Goal: Task Accomplishment & Management: Manage account settings

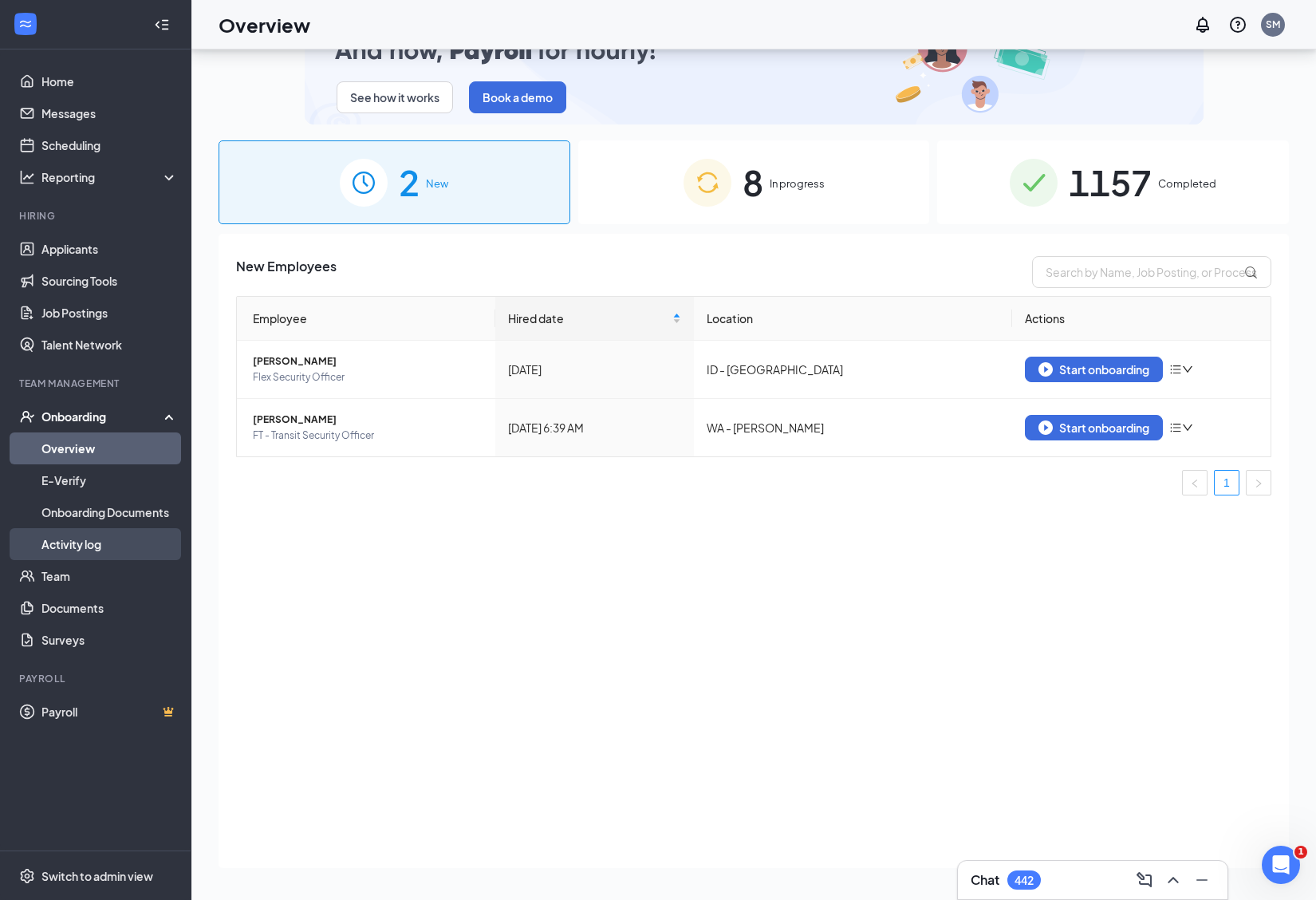
scroll to position [72, 0]
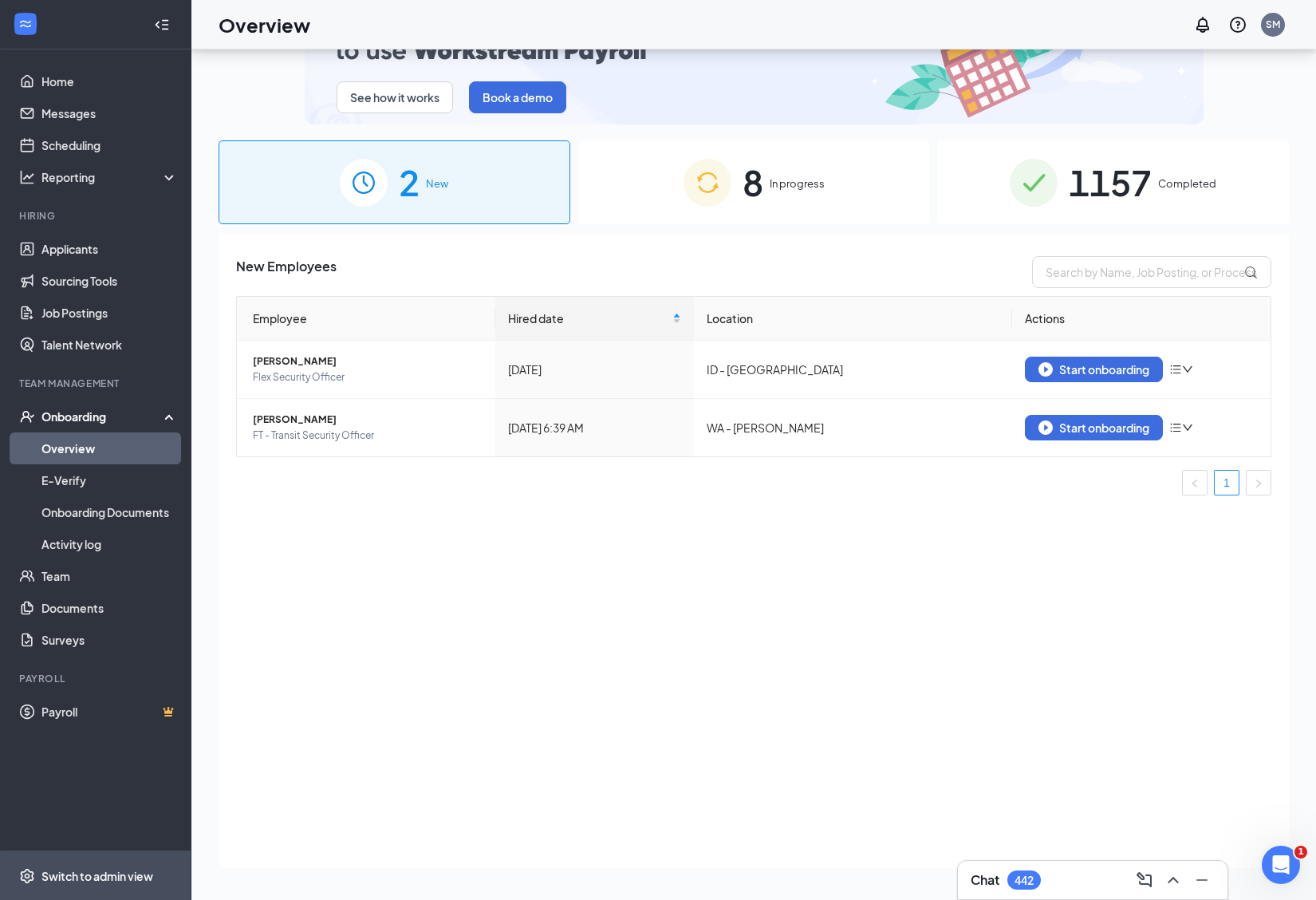
click at [98, 874] on div "Switch to admin view" at bounding box center [97, 876] width 112 height 16
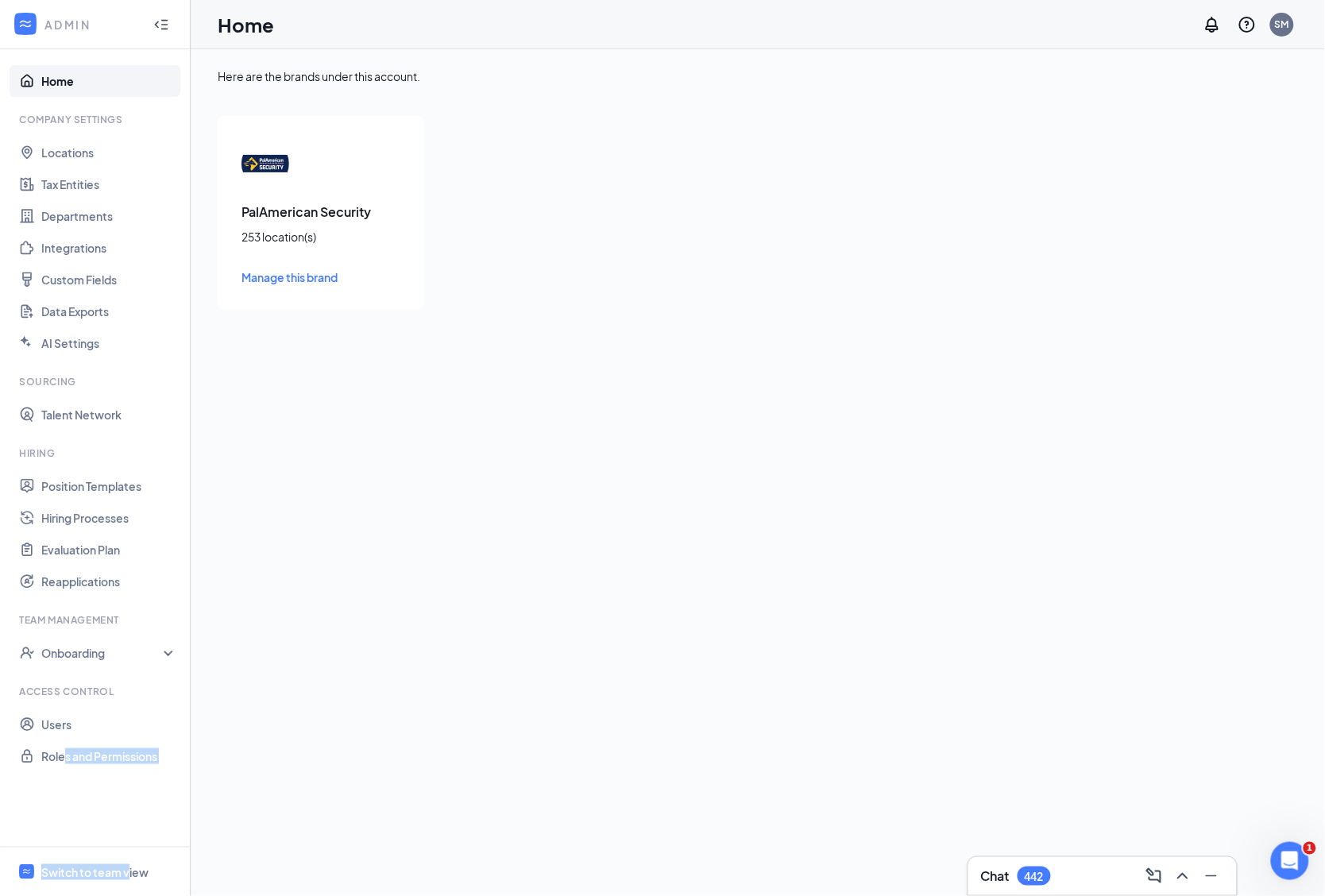
drag, startPoint x: 66, startPoint y: 817, endPoint x: 131, endPoint y: 914, distance: 116.8
click at [131, 895] on html "ADMIN Home Company Settings Locations Tax Entities Departments Integrations Cus…" at bounding box center [662, 448] width 1325 height 896
drag, startPoint x: 131, startPoint y: 914, endPoint x: 387, endPoint y: 783, distance: 287.6
click at [399, 777] on div "Here are the brands under this account. PalAmerican Security 253 location(s) Ma…" at bounding box center [757, 472] width 1135 height 847
click at [59, 871] on div "Switch to team view" at bounding box center [95, 872] width 107 height 16
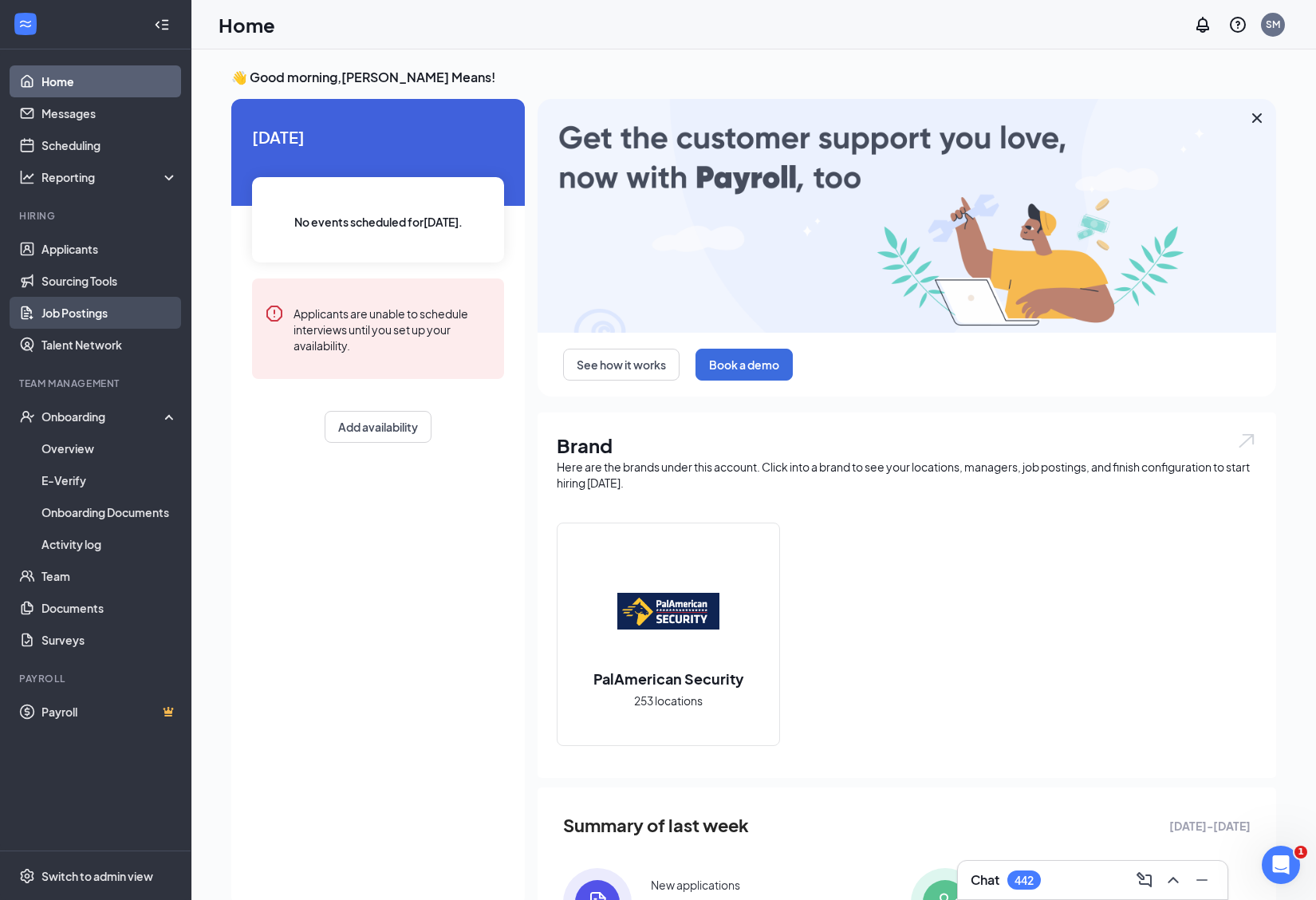
click at [70, 312] on link "Job Postings" at bounding box center [110, 312] width 137 height 32
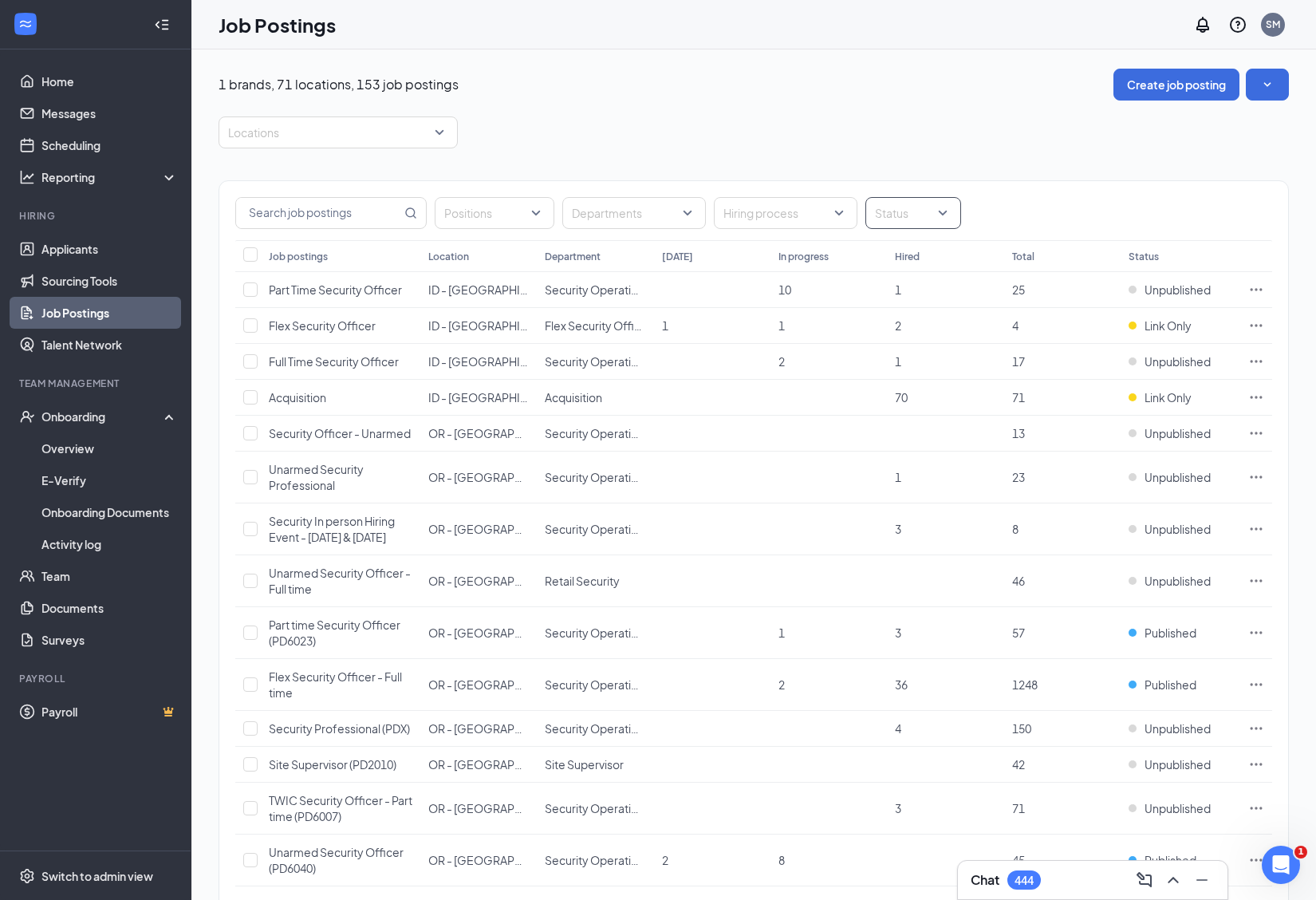
click at [946, 218] on div "Status" at bounding box center [913, 213] width 96 height 32
click at [885, 292] on div at bounding box center [885, 293] width 15 height 15
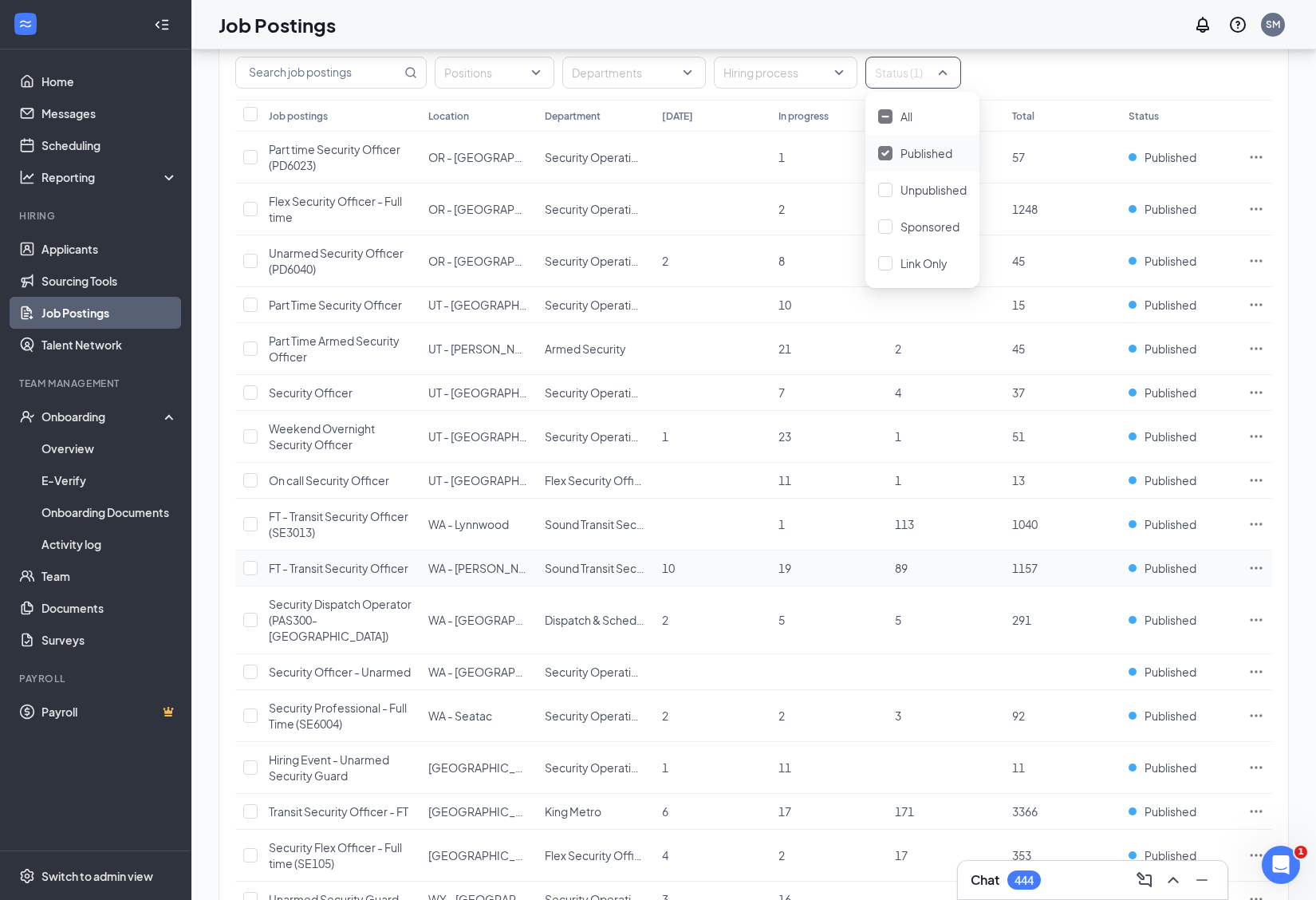
scroll to position [200, 0]
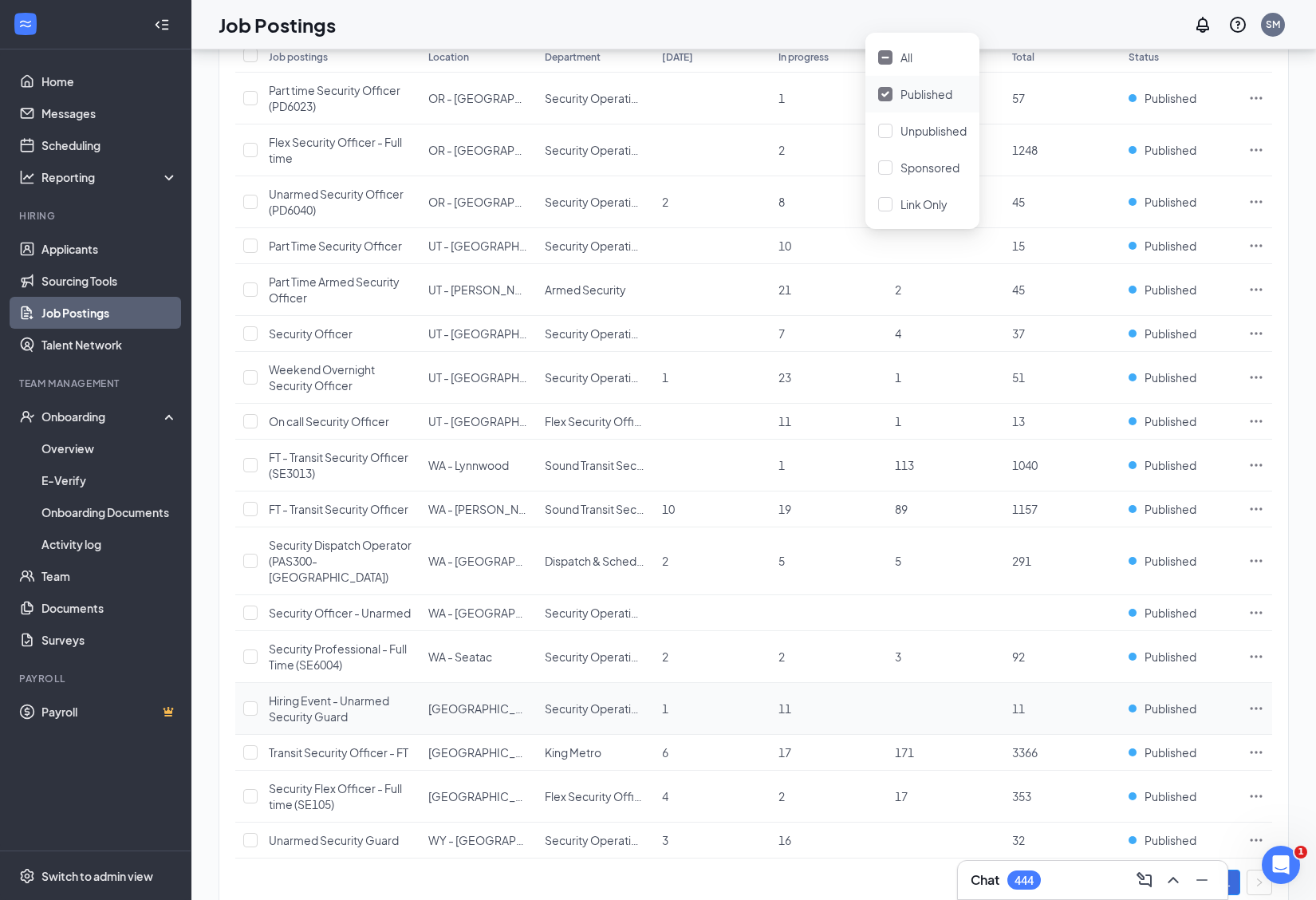
click at [330, 693] on span "Hiring Event - Unarmed Security Guard" at bounding box center [329, 708] width 120 height 30
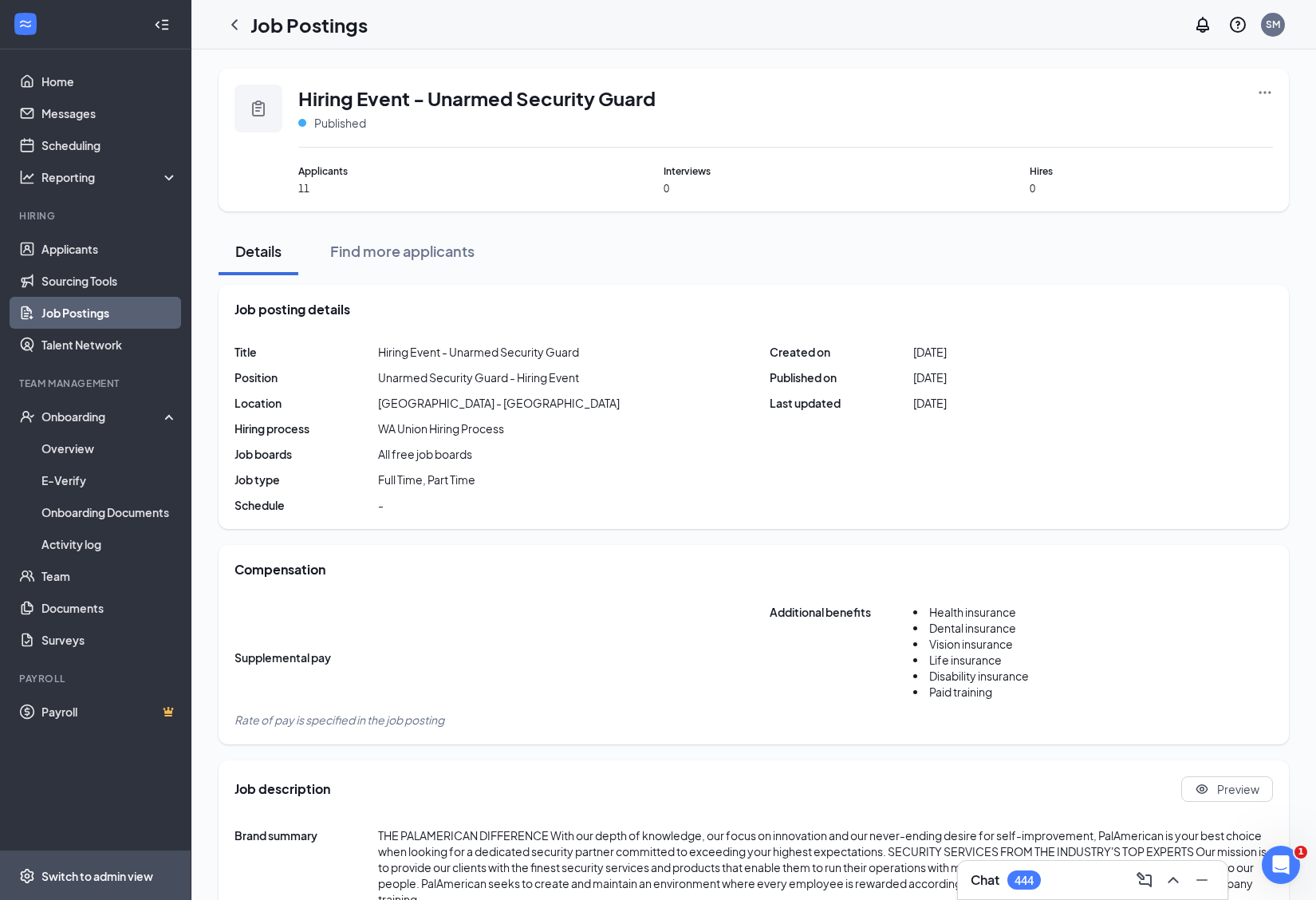
click at [106, 879] on div "Switch to admin view" at bounding box center [97, 876] width 112 height 16
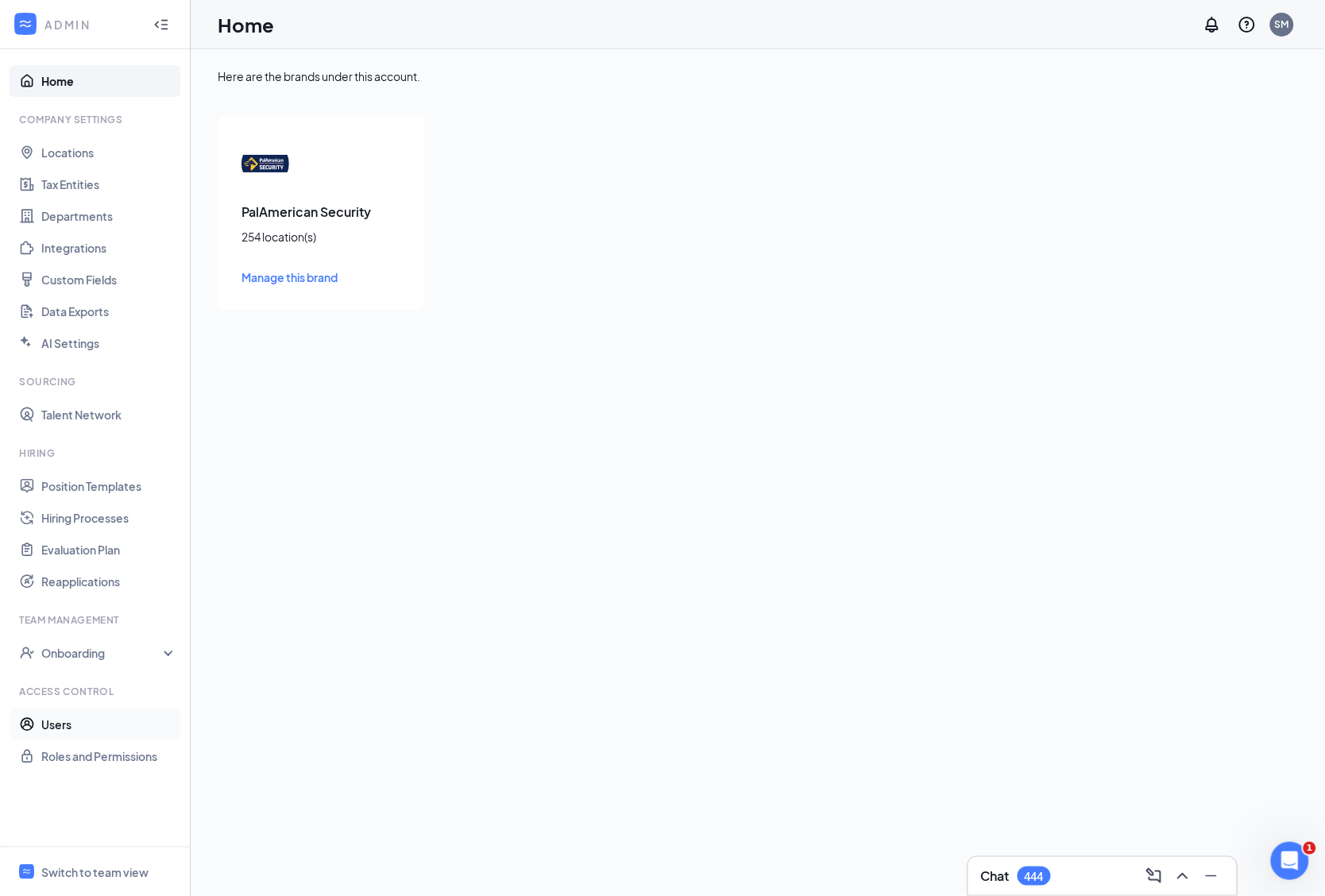
click at [77, 725] on link "Users" at bounding box center [109, 724] width 136 height 32
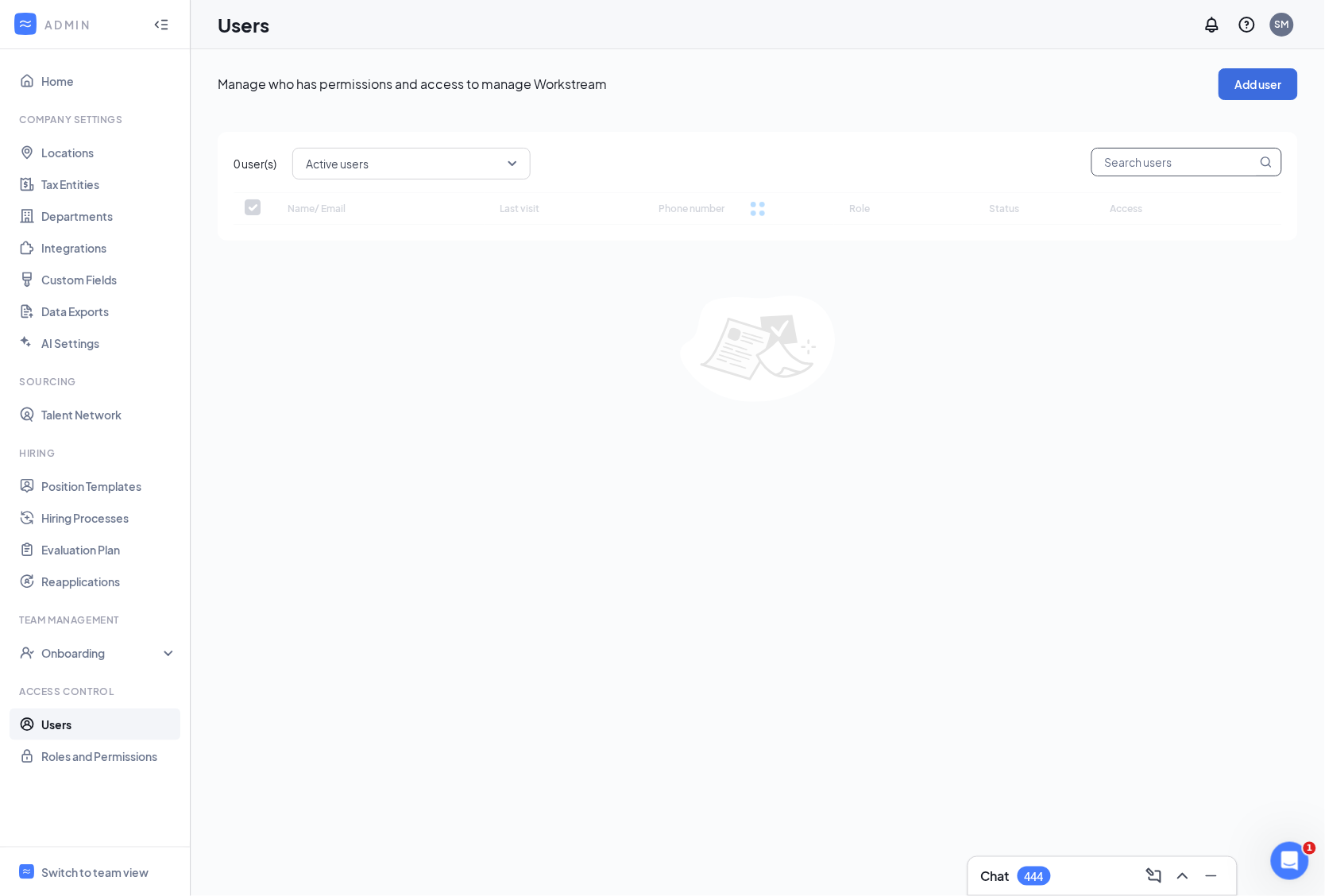
checkbox input "false"
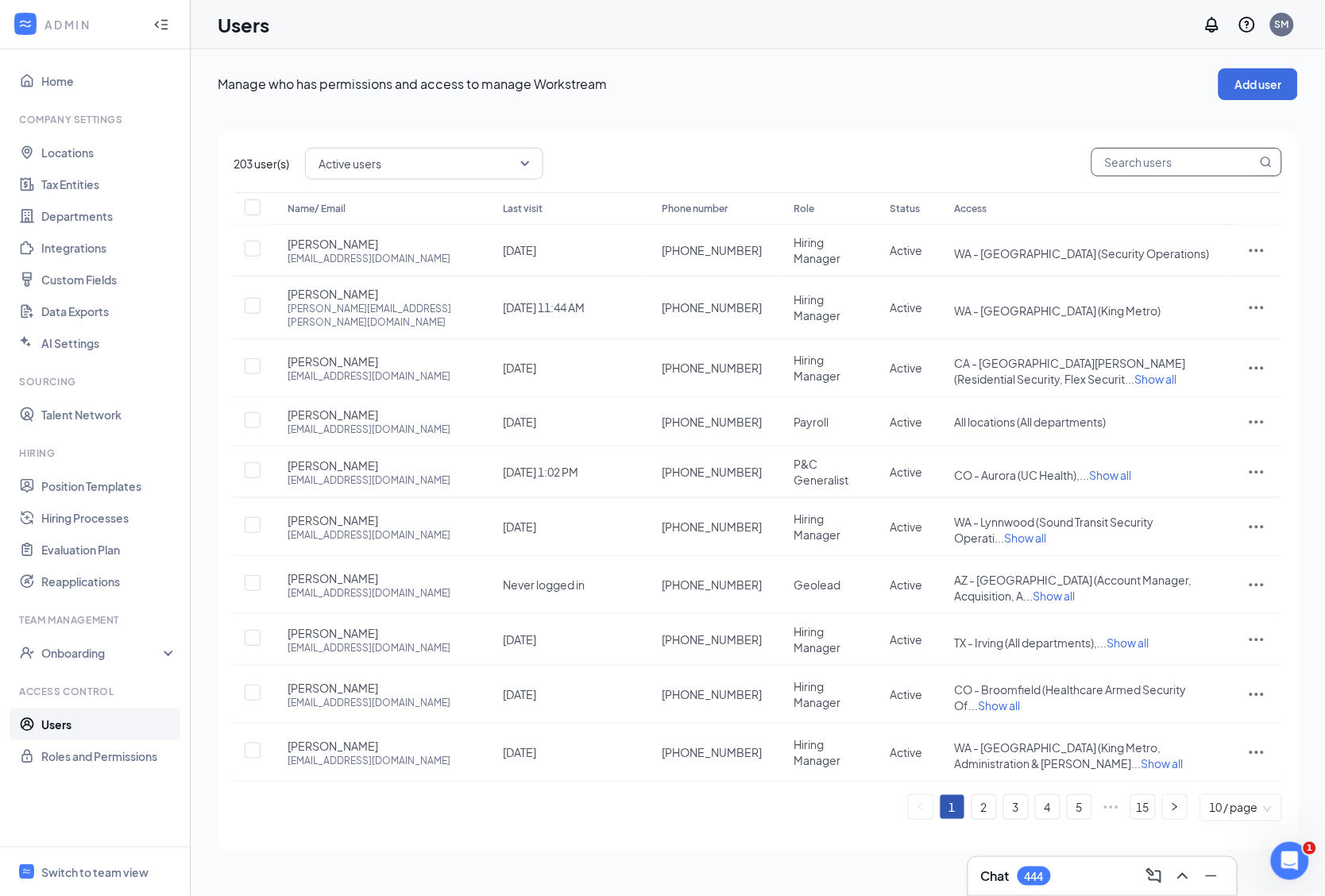
click at [1135, 155] on input "text" at bounding box center [1174, 161] width 165 height 27
type input "anabel"
checkbox input "true"
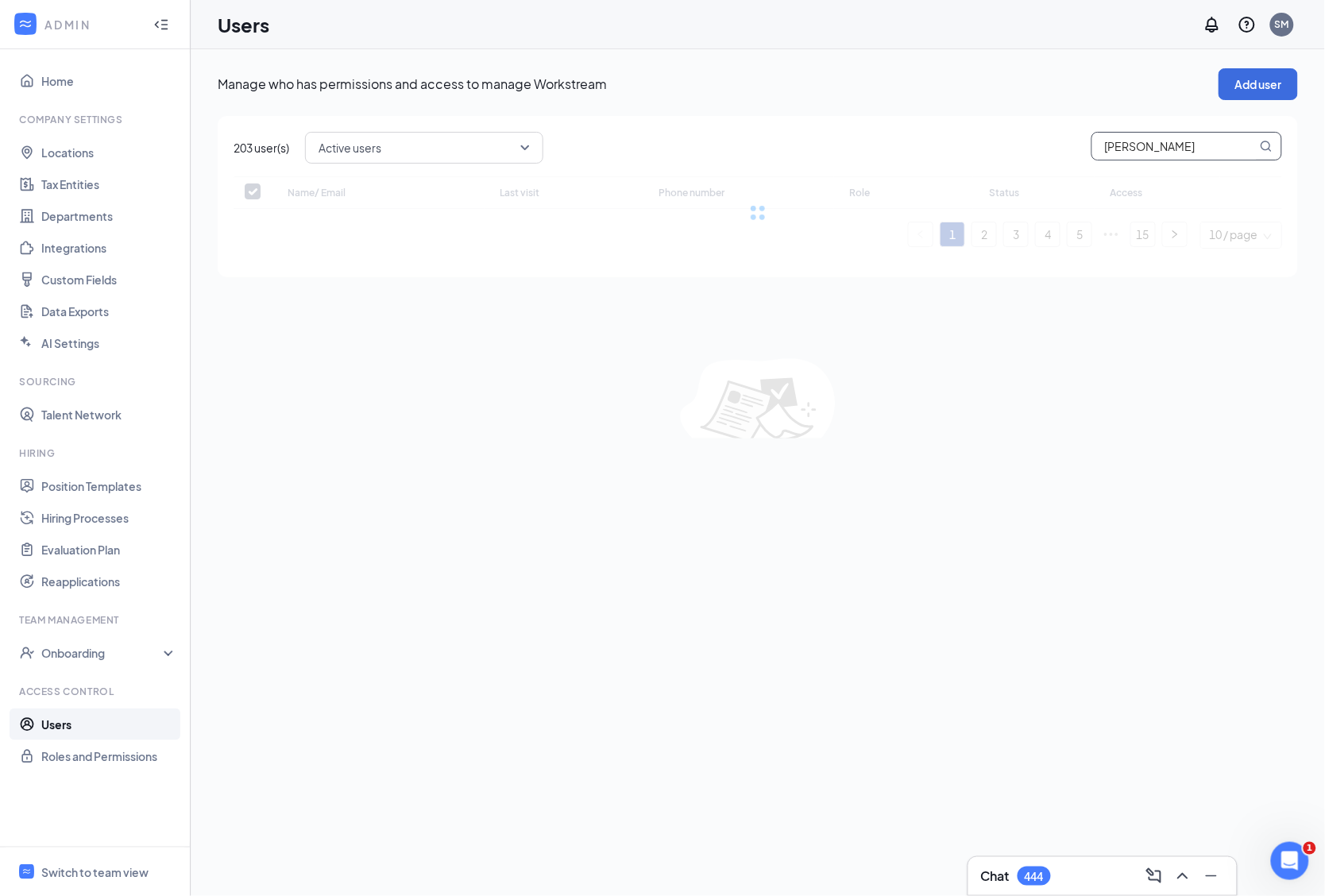
type input "anabel"
checkbox input "false"
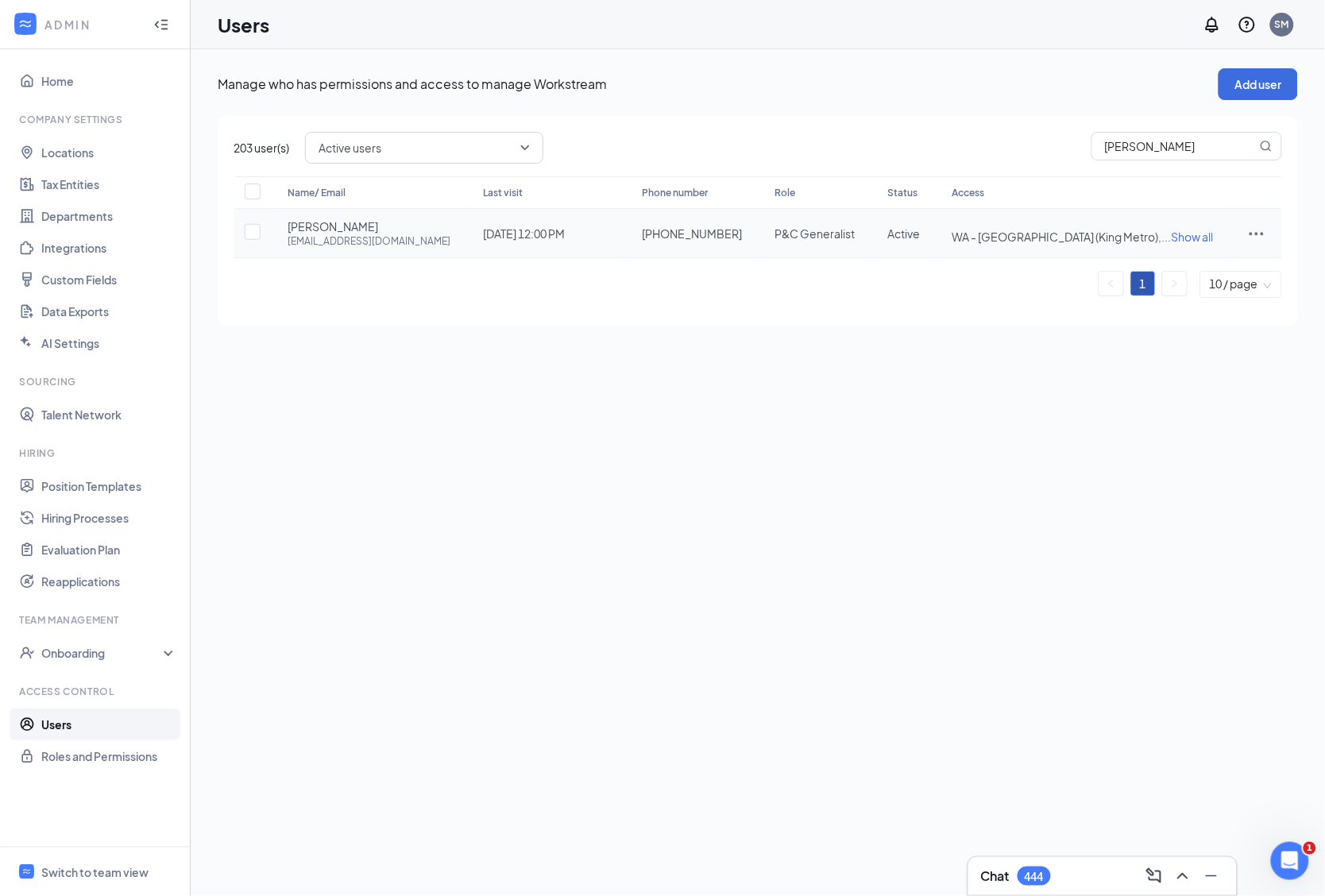
click at [1257, 235] on icon "ActionsIcon" at bounding box center [1257, 233] width 19 height 19
click at [1168, 274] on span "Edit user" at bounding box center [1204, 266] width 98 height 17
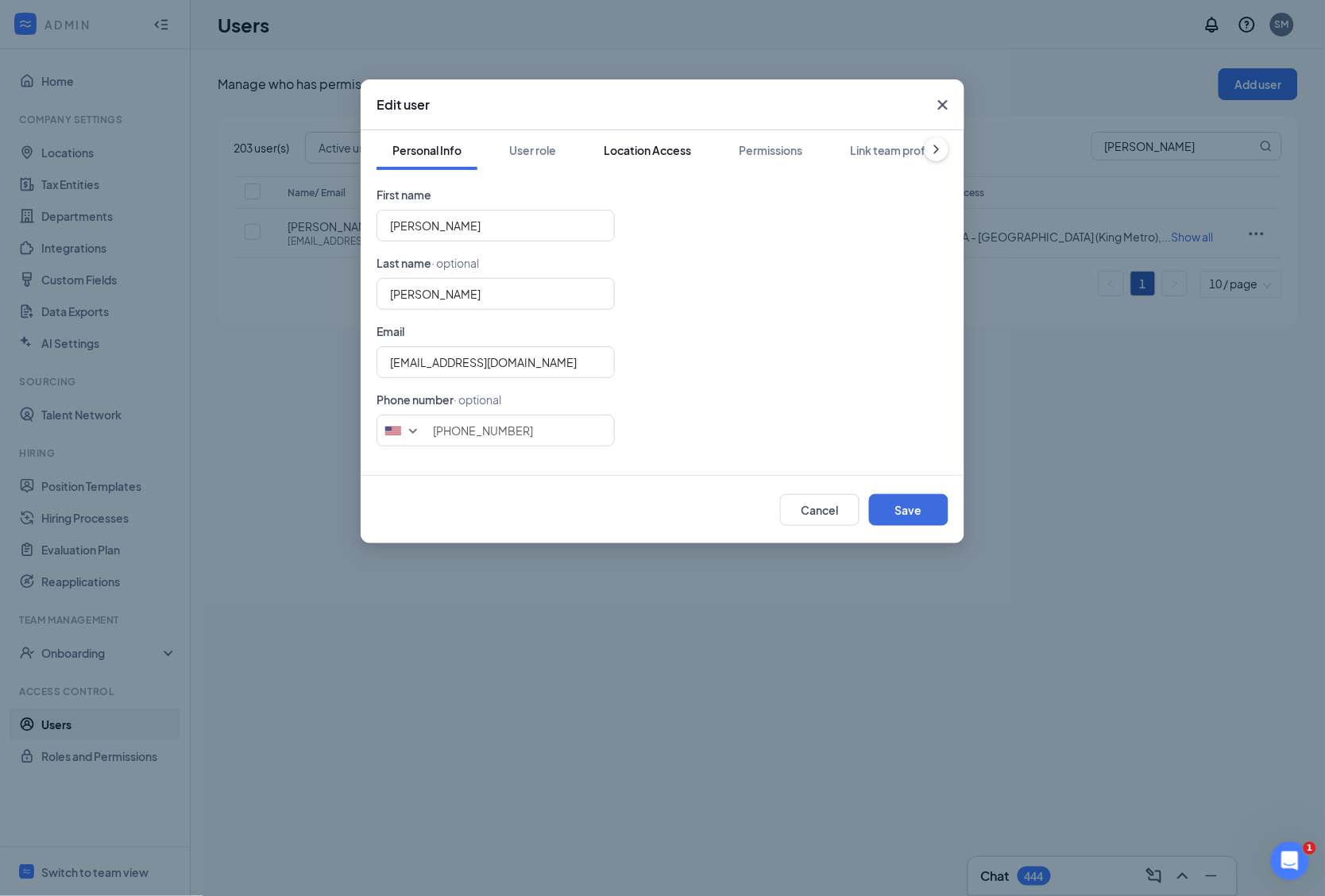
click at [652, 145] on div "Location Access" at bounding box center [647, 150] width 87 height 16
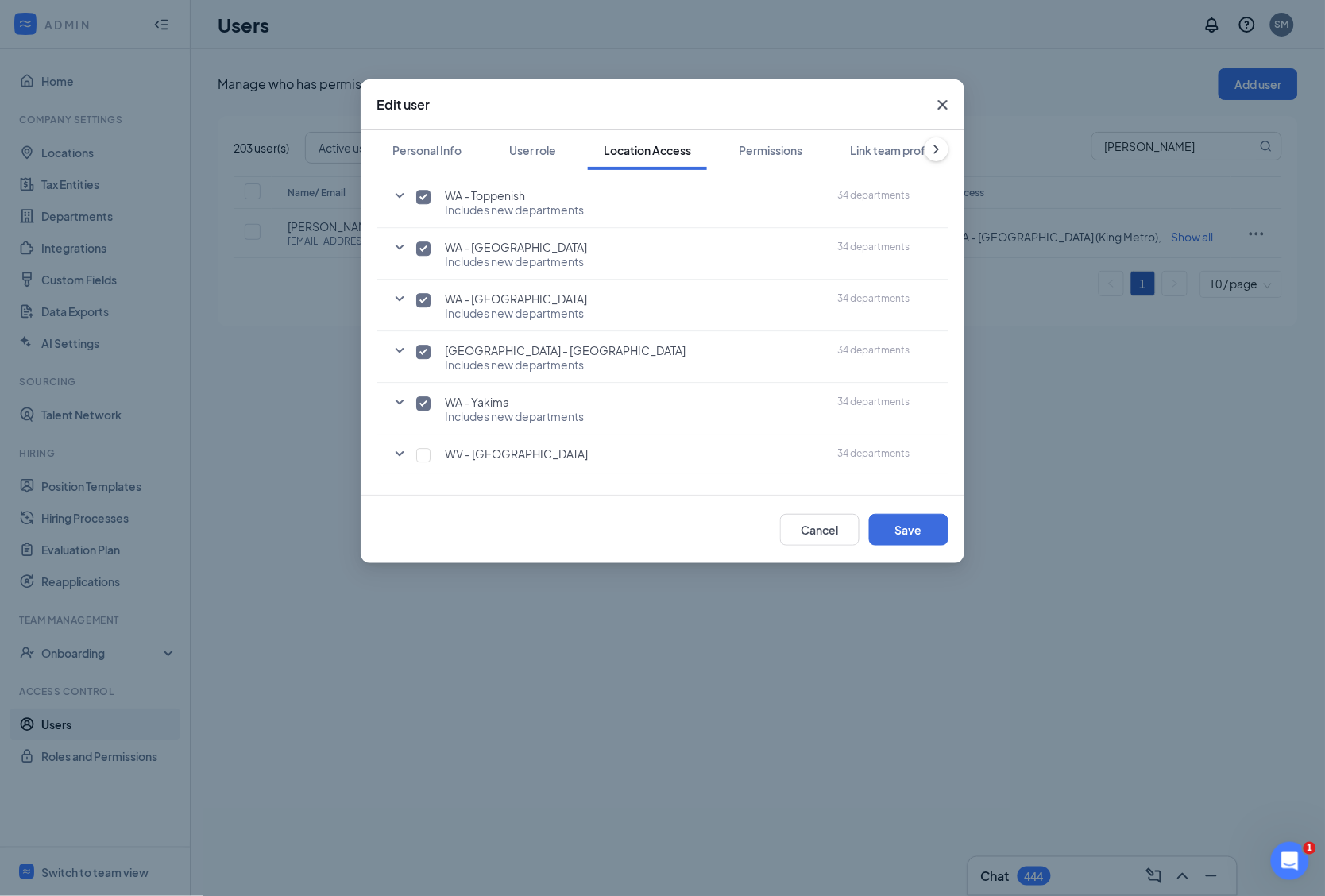
scroll to position [10227, 0]
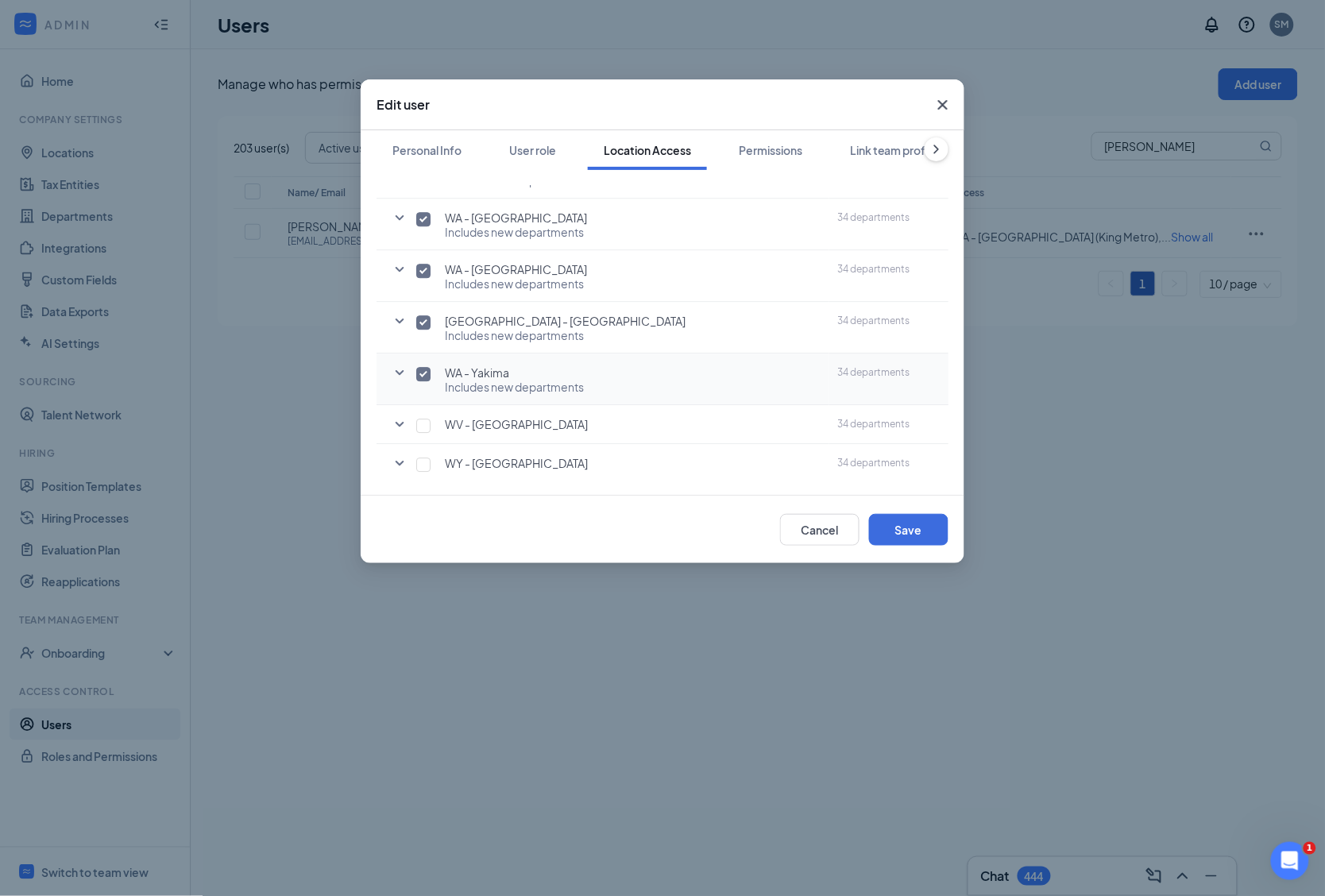
click at [423, 382] on input "checkbox" at bounding box center [423, 374] width 15 height 15
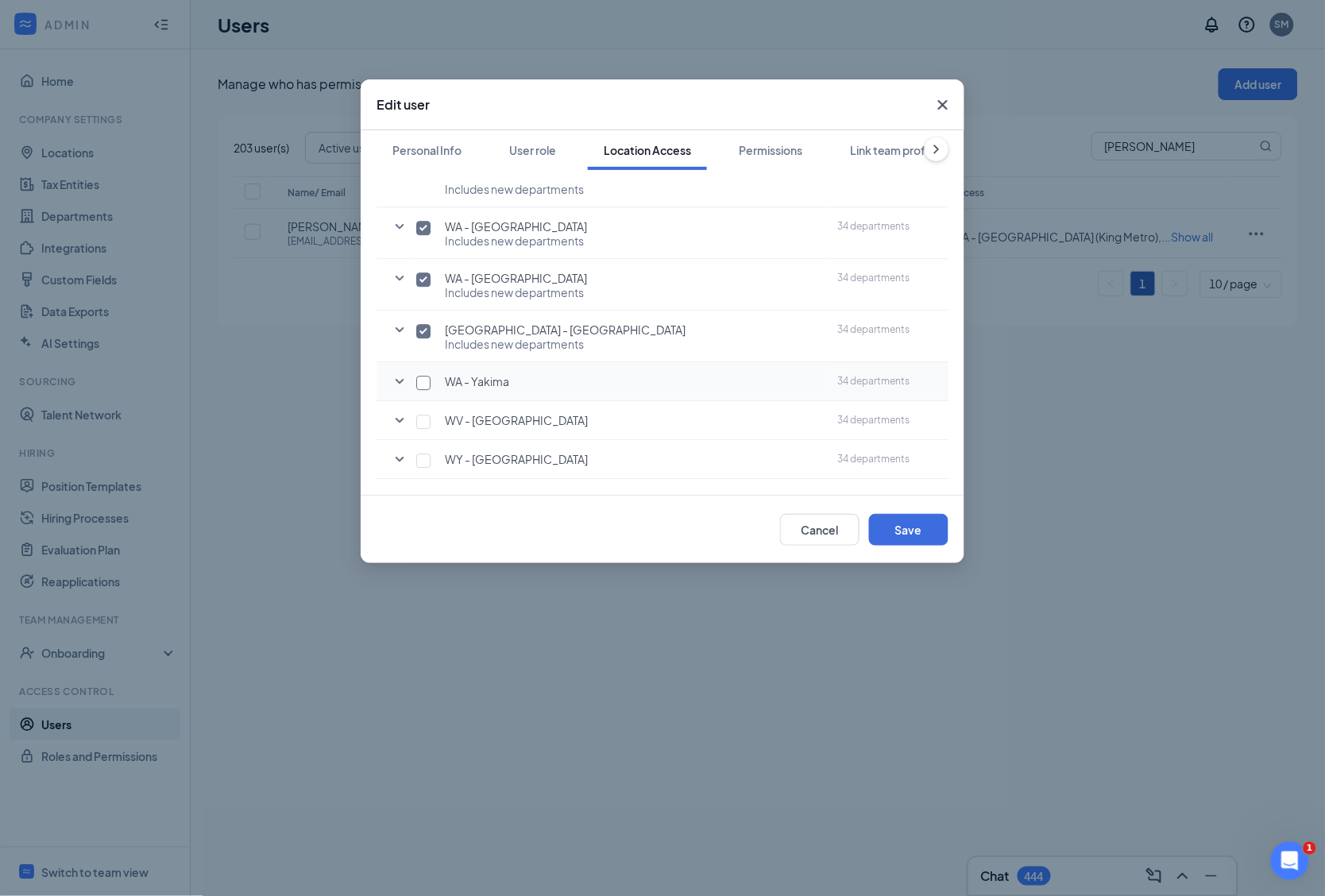
click at [423, 390] on input "checkbox" at bounding box center [423, 383] width 15 height 15
checkbox input "true"
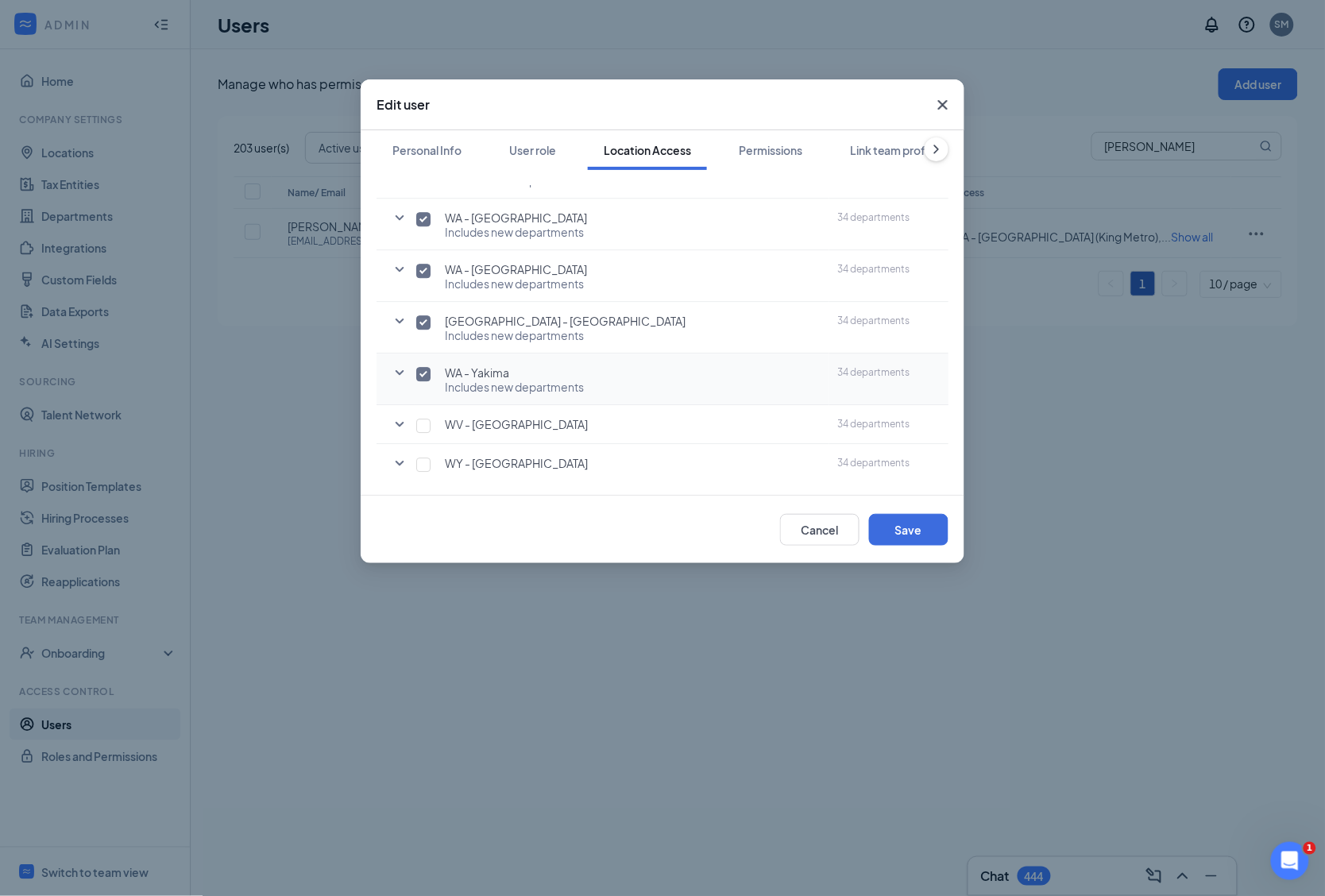
click at [483, 380] on span "WA - Yakima" at bounding box center [476, 372] width 65 height 15
click at [402, 375] on icon "SmallChevronDown" at bounding box center [400, 373] width 9 height 5
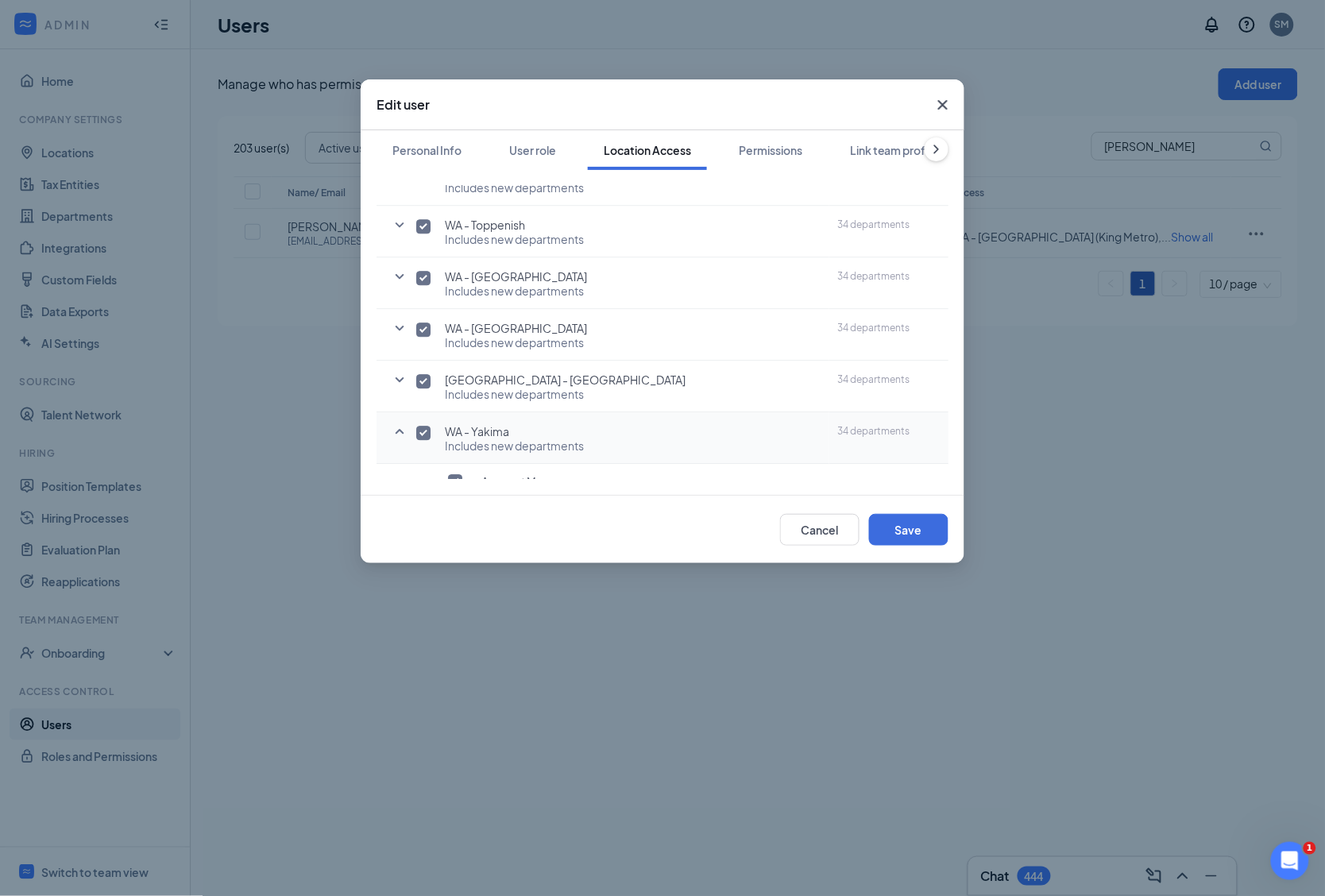
scroll to position [10194, 0]
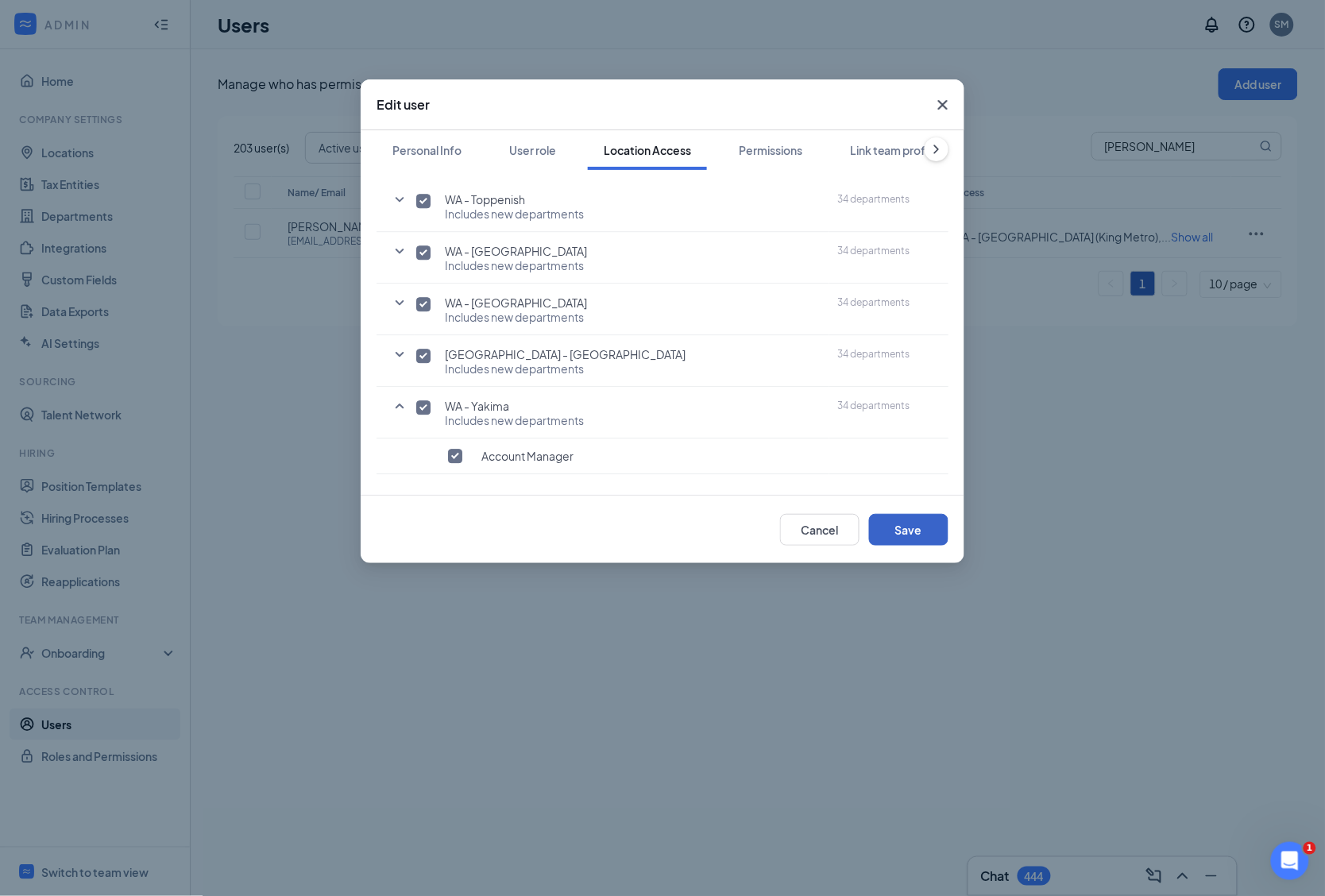
click at [888, 519] on button "Save" at bounding box center [909, 530] width 79 height 32
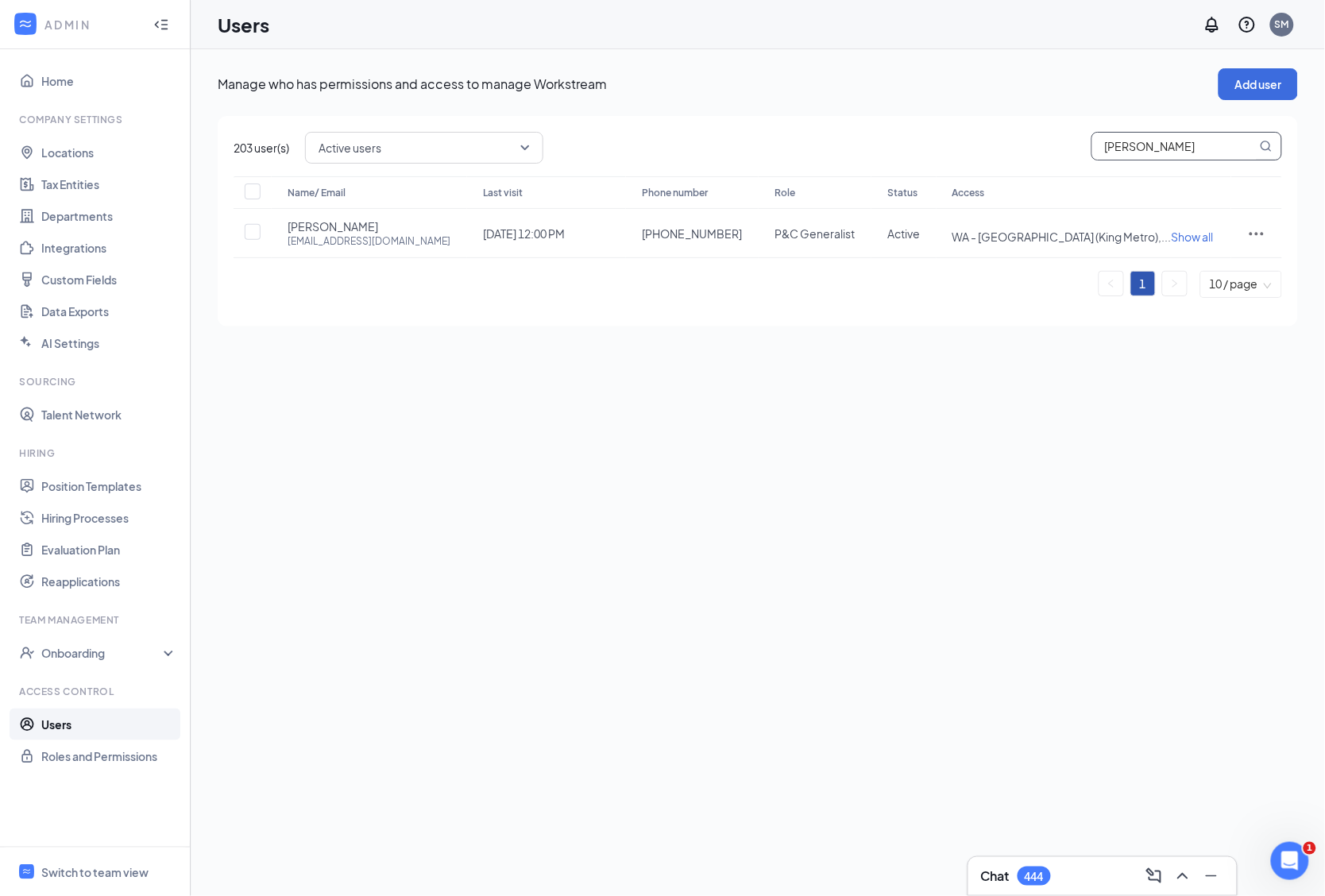
drag, startPoint x: 1166, startPoint y: 147, endPoint x: 715, endPoint y: 138, distance: 451.1
click at [715, 138] on div "Active users anabel" at bounding box center [793, 147] width 977 height 32
type input "thadde"
checkbox input "true"
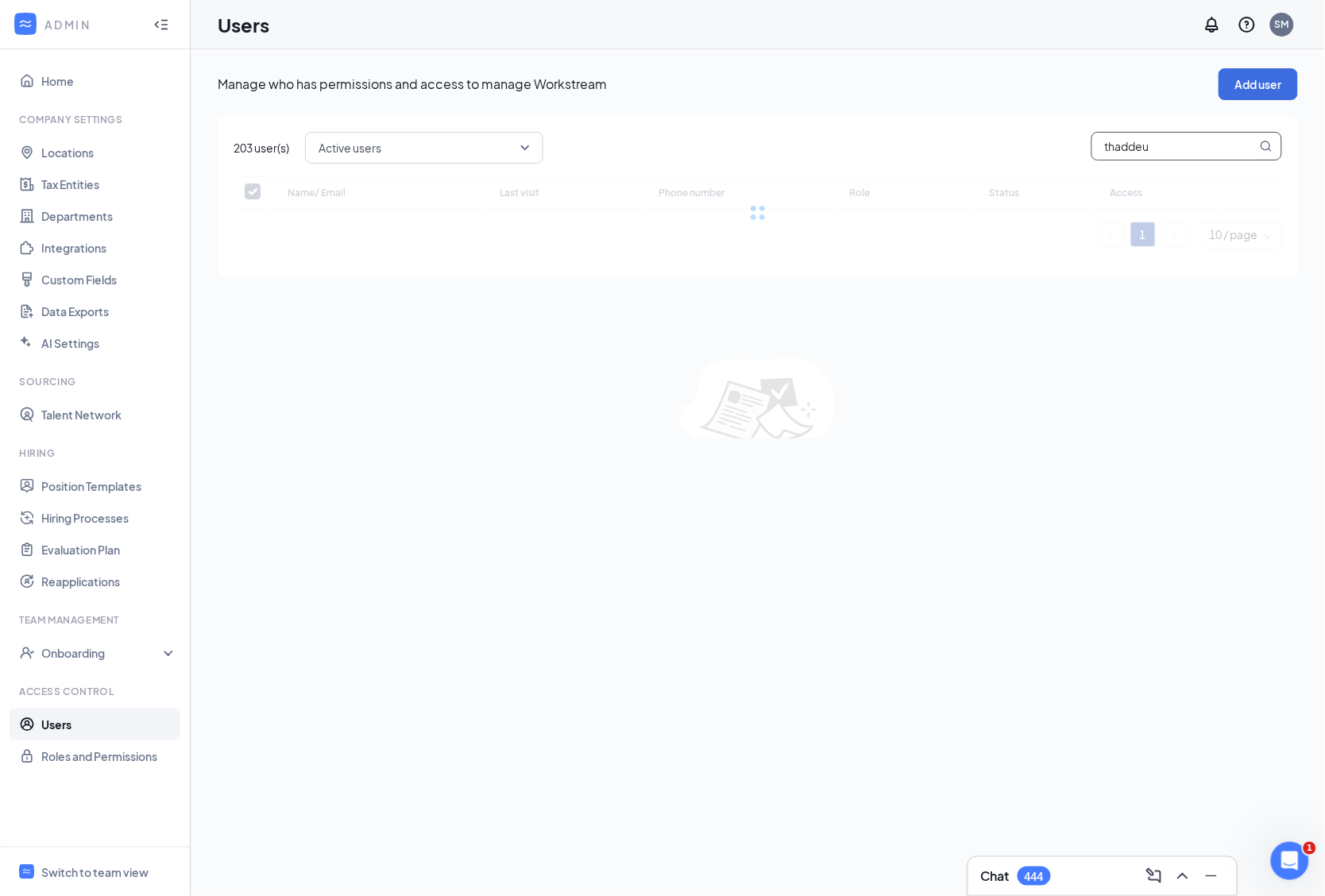
type input "thaddeus"
checkbox input "true"
type input "thaddeus"
checkbox input "false"
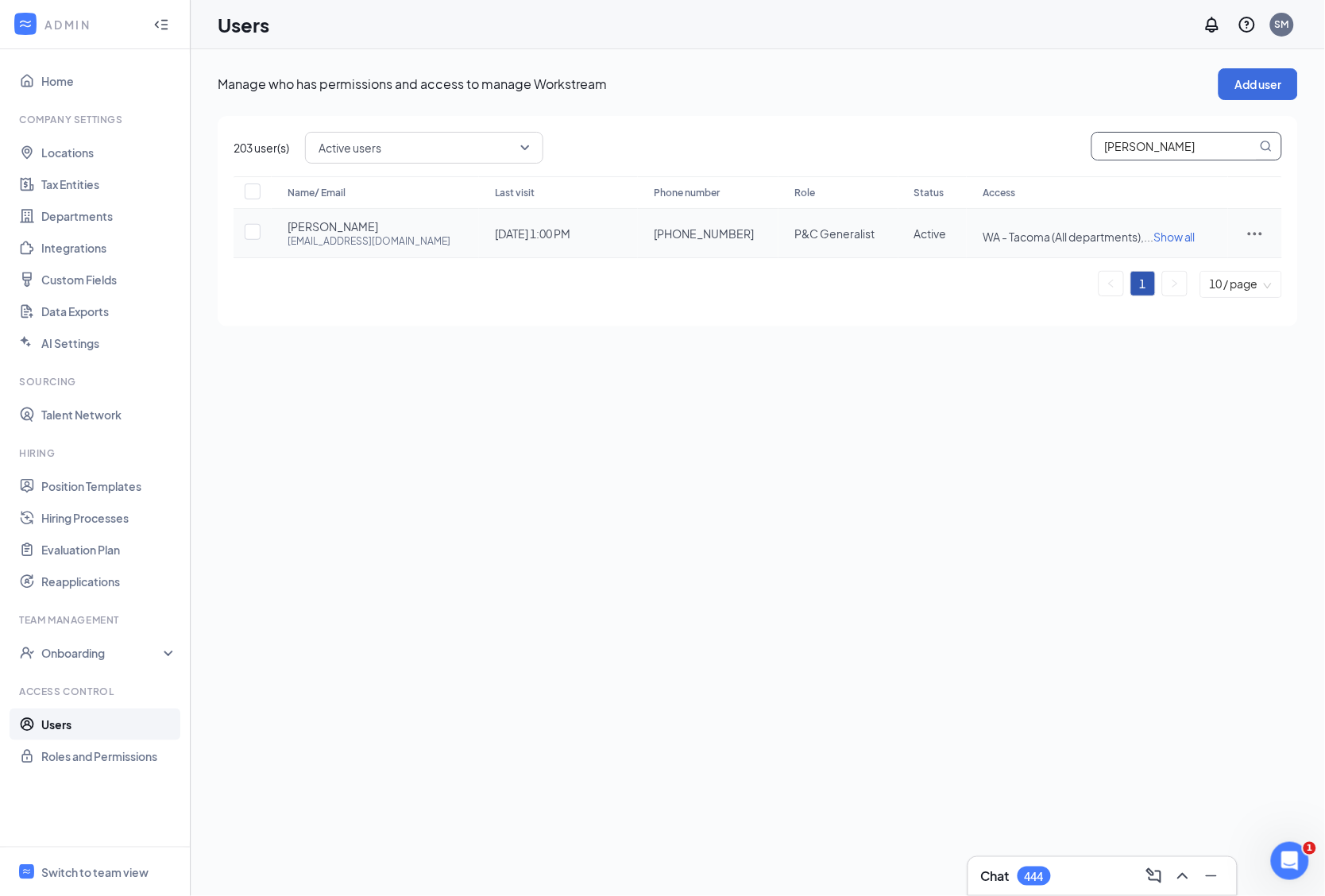
click at [1256, 231] on icon "ActionsIcon" at bounding box center [1255, 233] width 19 height 19
click at [1167, 271] on span "Edit user" at bounding box center [1178, 266] width 46 height 15
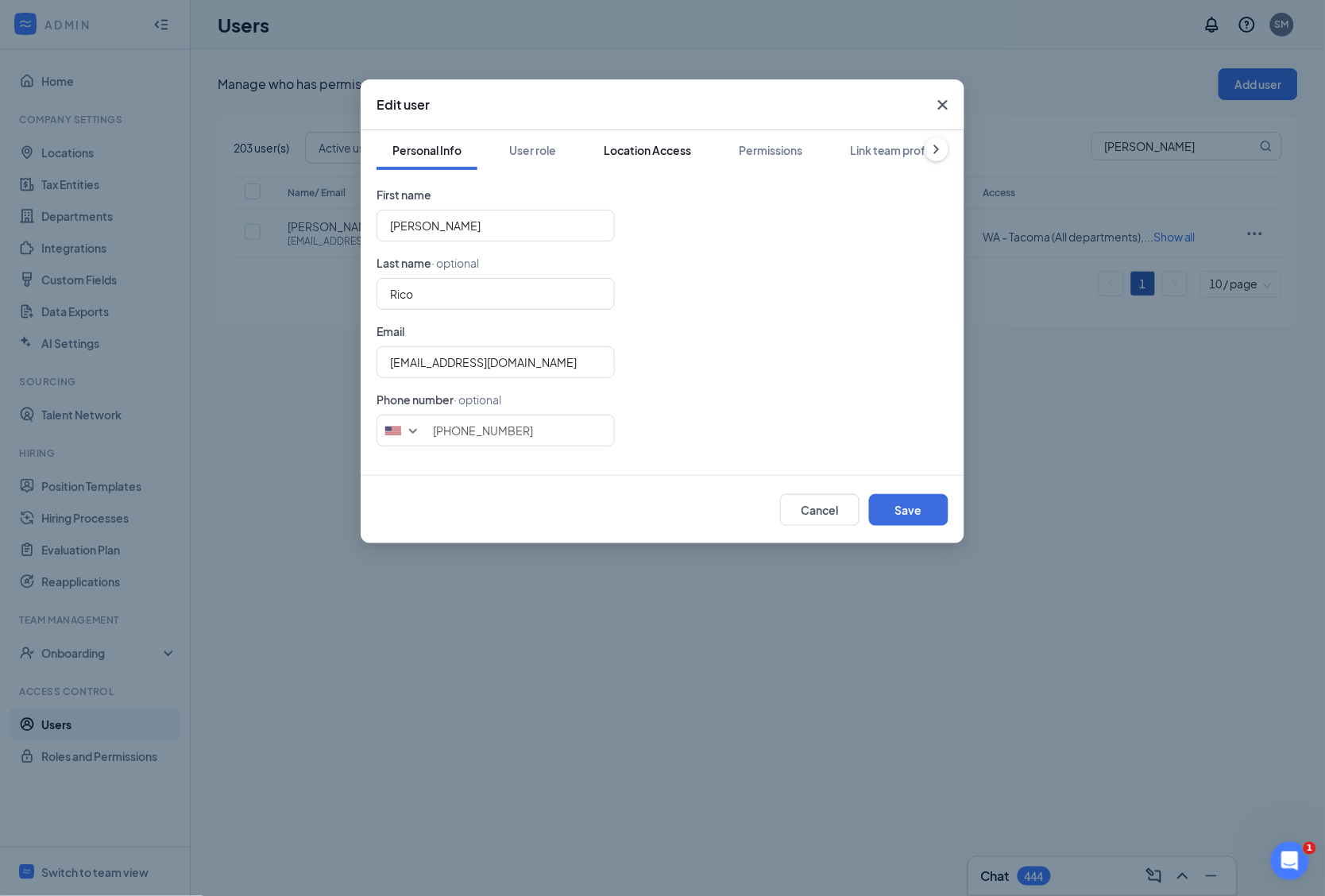
click at [644, 152] on div "Location Access" at bounding box center [647, 150] width 87 height 16
click at [666, 148] on div "Location Access" at bounding box center [647, 150] width 87 height 16
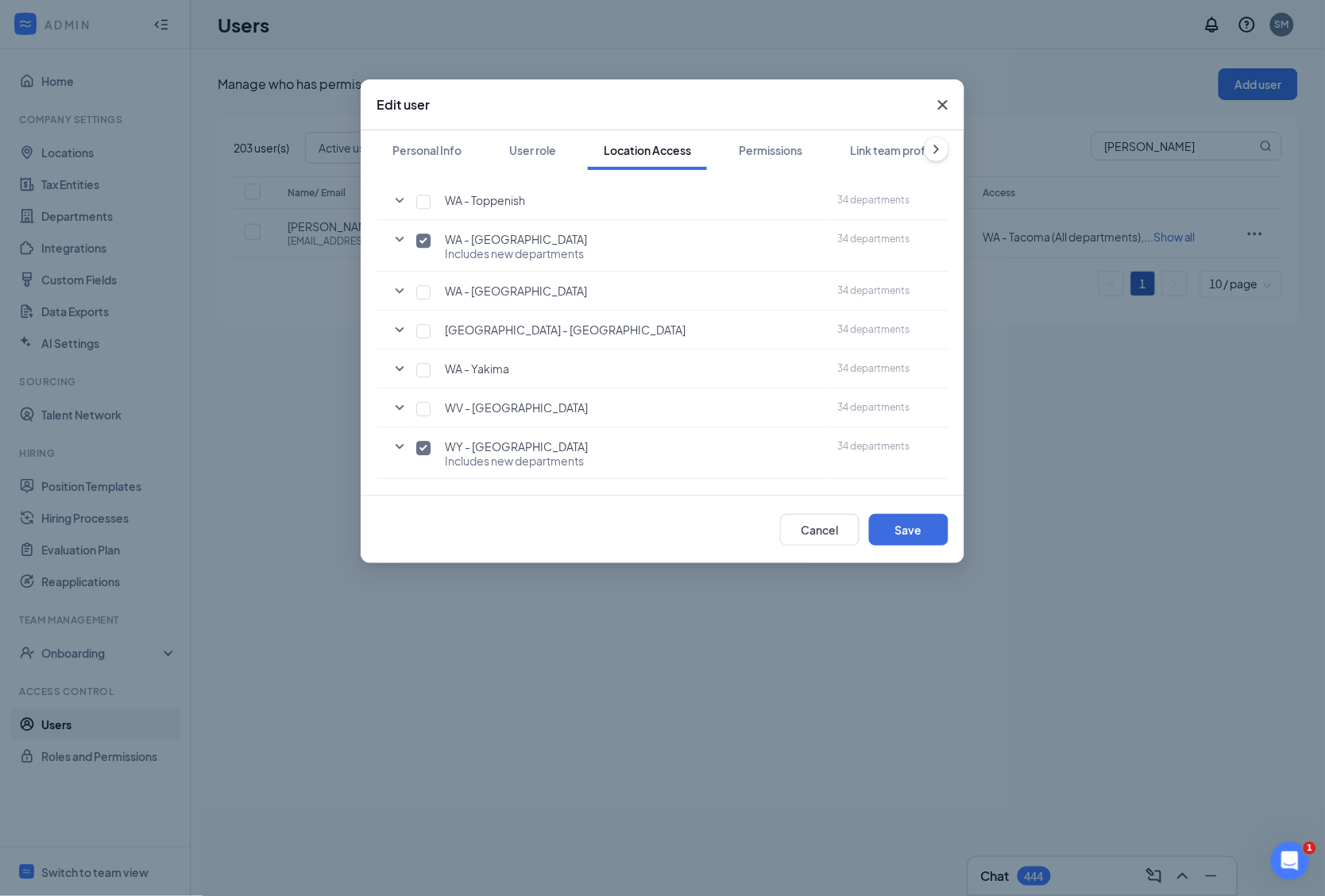
scroll to position [10225, 0]
click at [400, 236] on icon "SmallChevronDown" at bounding box center [400, 239] width 19 height 19
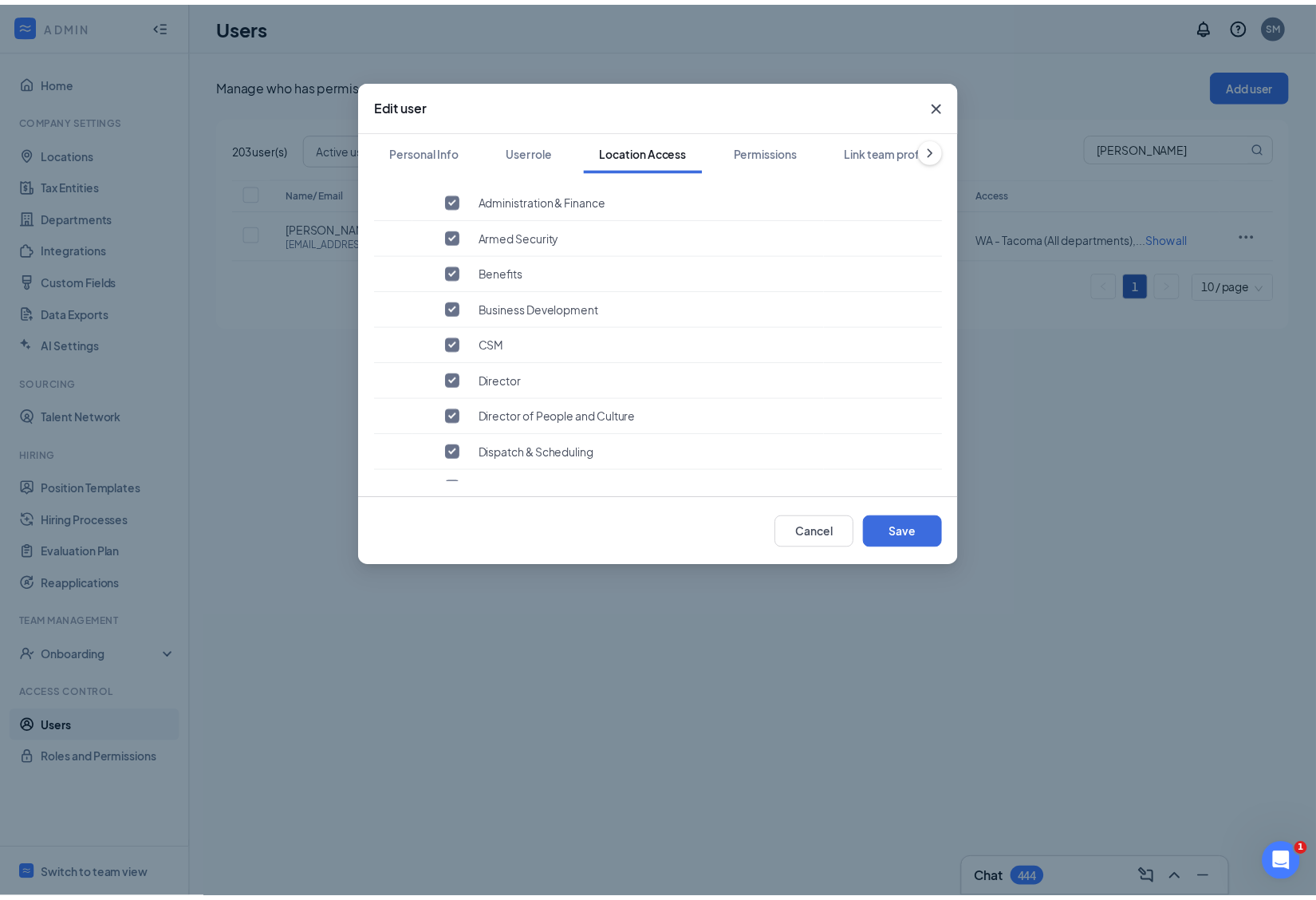
scroll to position [9704, 0]
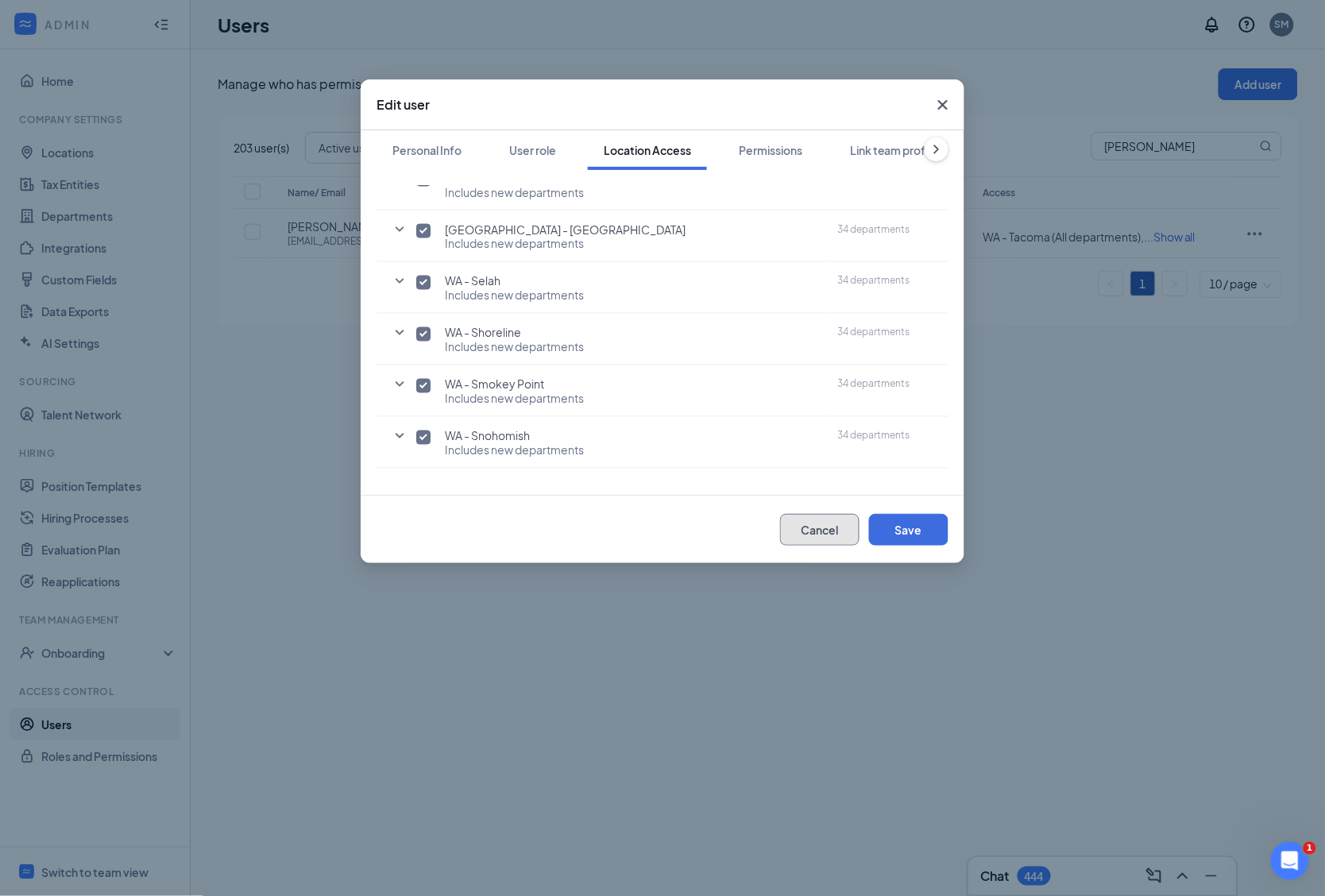
click at [836, 526] on button "Cancel" at bounding box center [819, 530] width 79 height 32
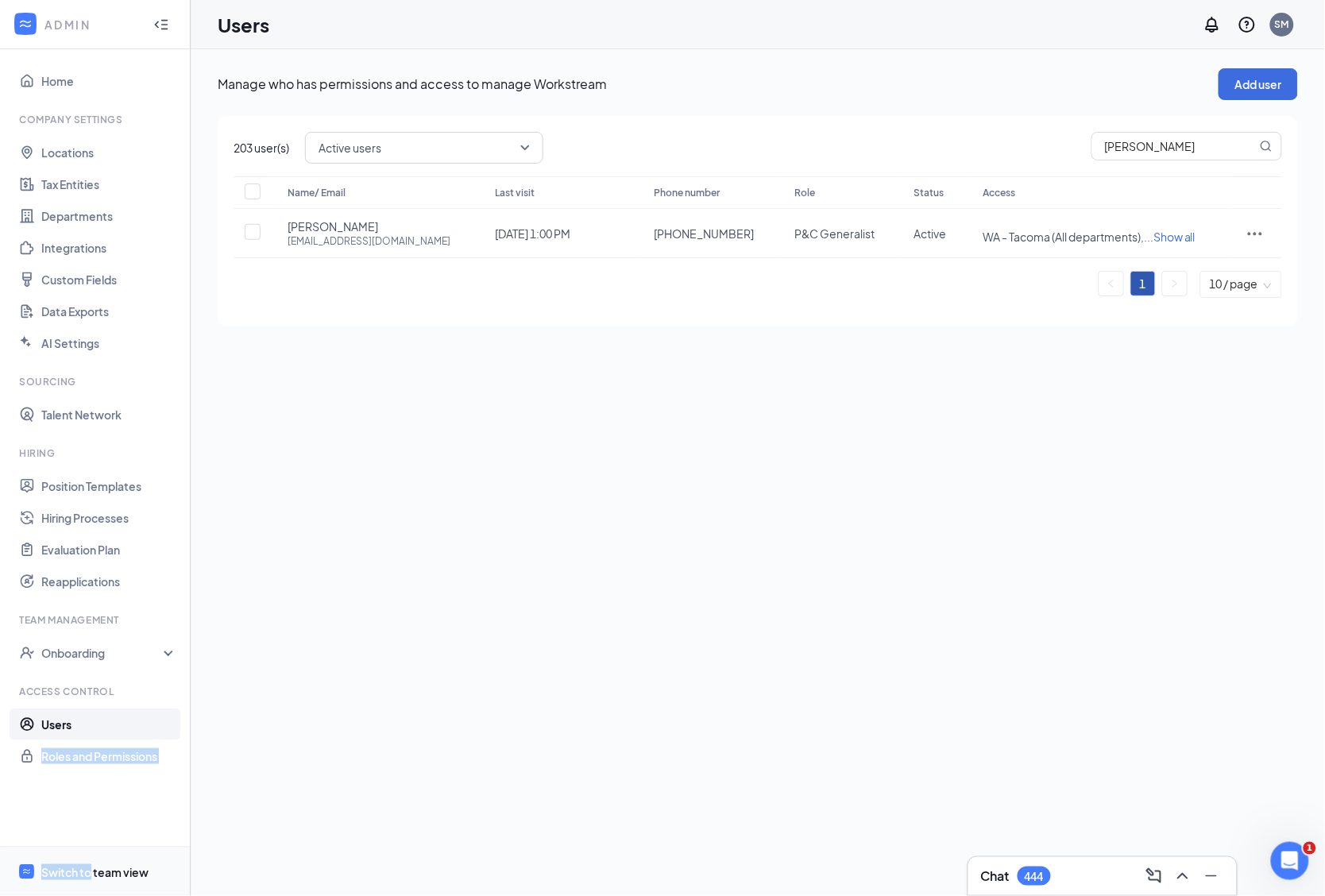
drag, startPoint x: 12, startPoint y: 839, endPoint x: 88, endPoint y: 879, distance: 85.9
click at [88, 879] on div "Home Company Settings Locations Tax Entities Departments Integrations Custom Fi…" at bounding box center [95, 472] width 190 height 847
click at [88, 879] on div "Switch to team view" at bounding box center [95, 872] width 107 height 16
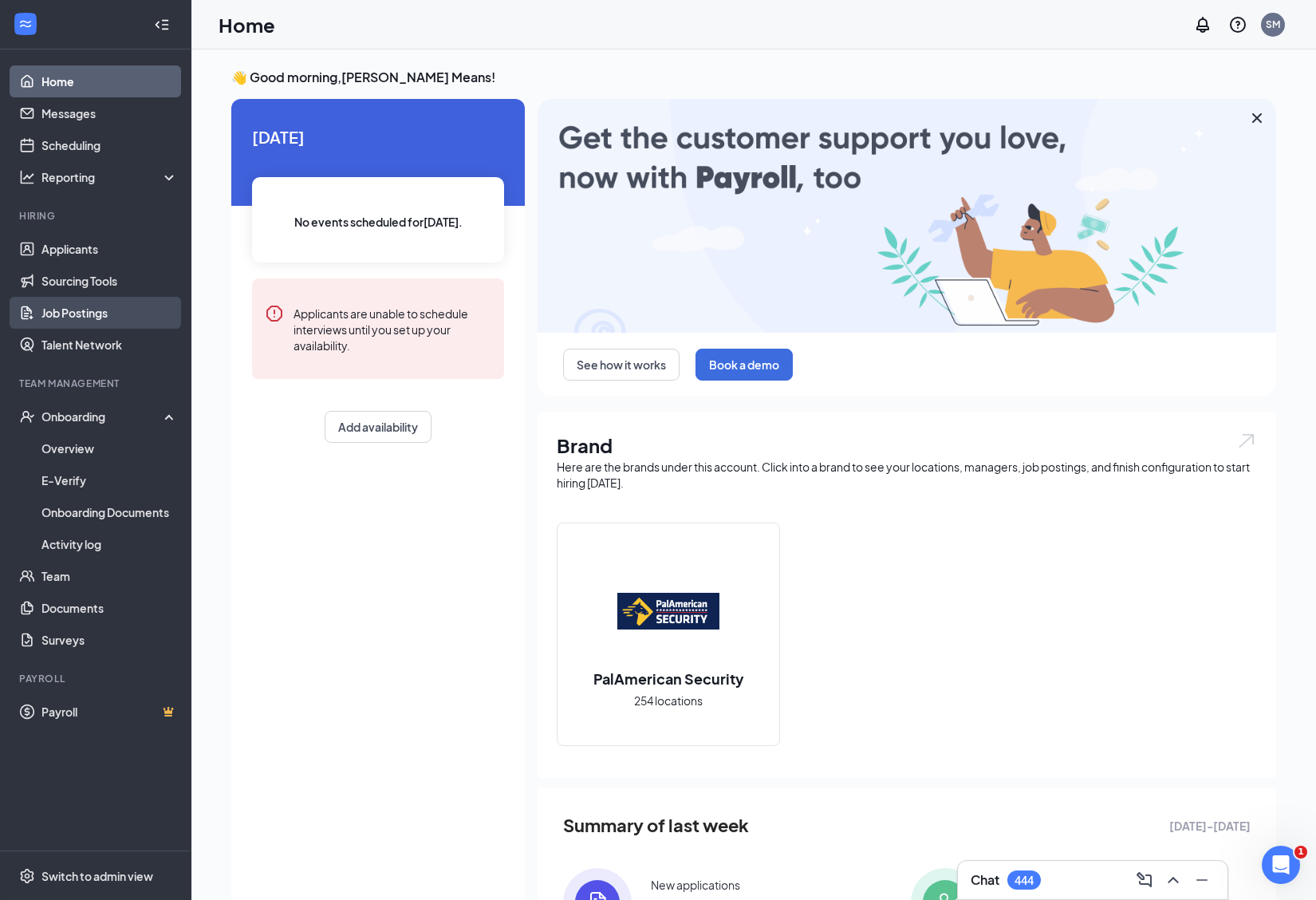
click at [62, 315] on link "Job Postings" at bounding box center [110, 312] width 137 height 32
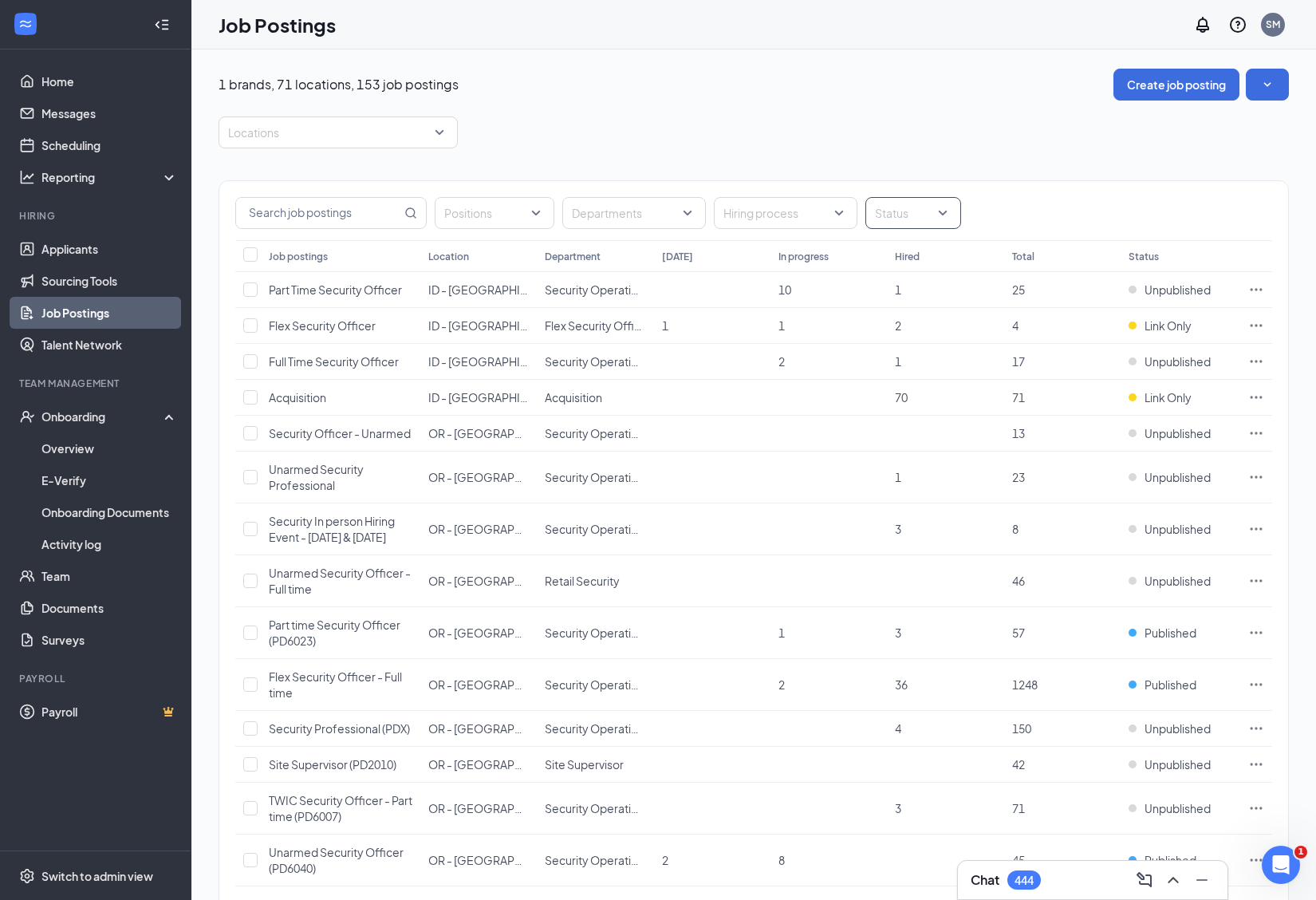
click at [906, 209] on div at bounding box center [905, 213] width 72 height 26
click at [917, 292] on span "Published" at bounding box center [927, 293] width 52 height 15
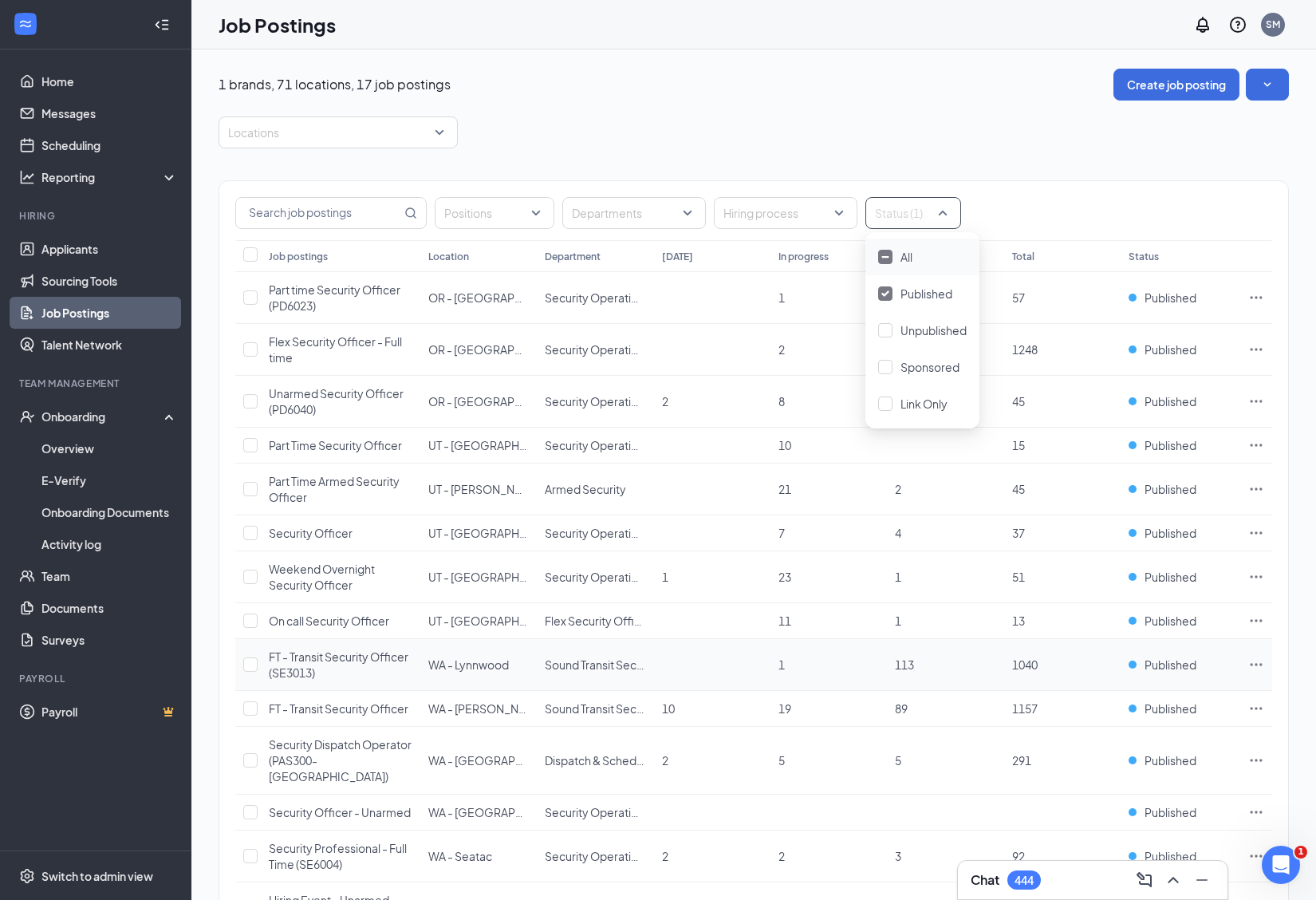
scroll to position [235, 0]
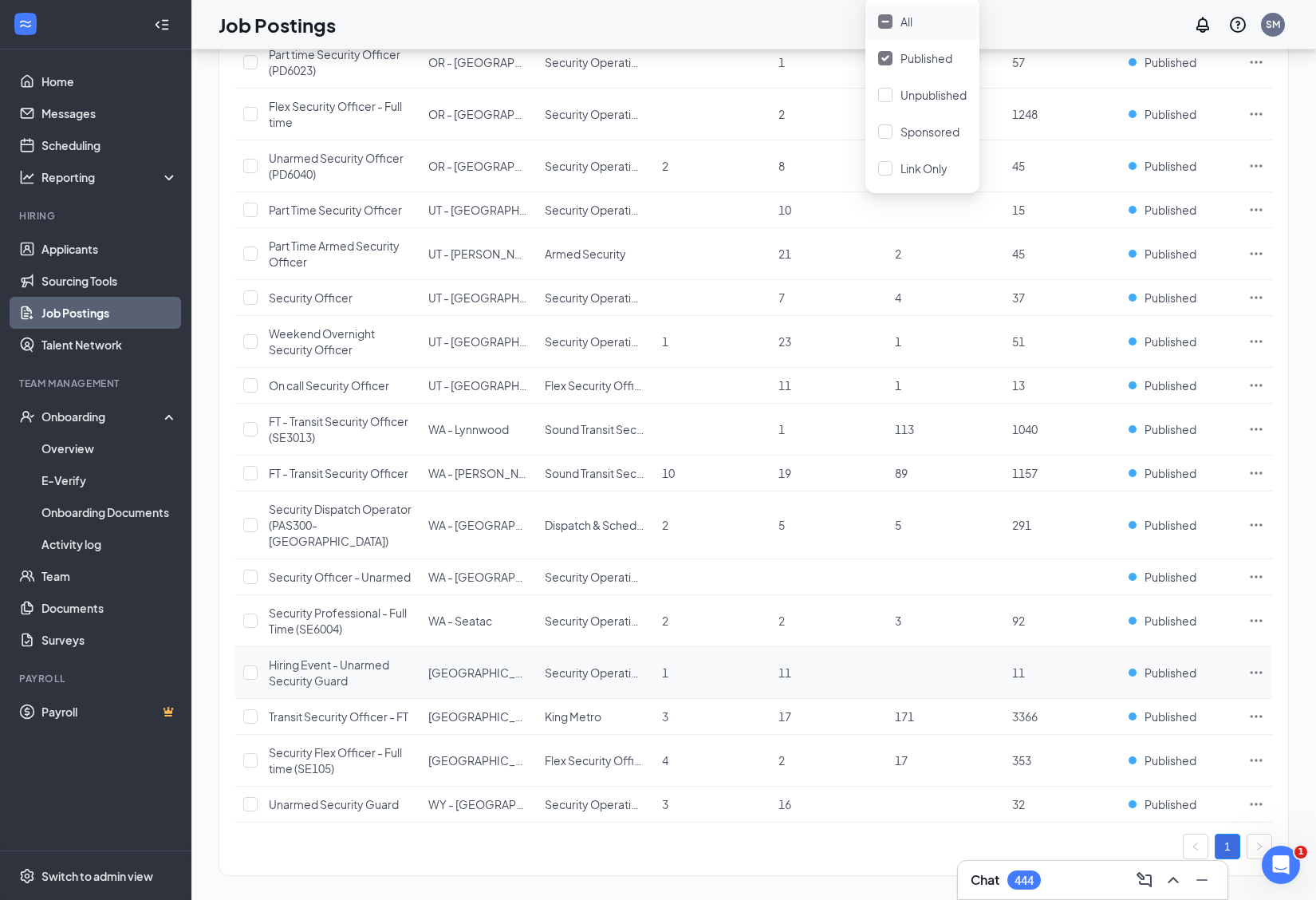
click at [336, 658] on span "Hiring Event - Unarmed Security Guard" at bounding box center [329, 672] width 120 height 30
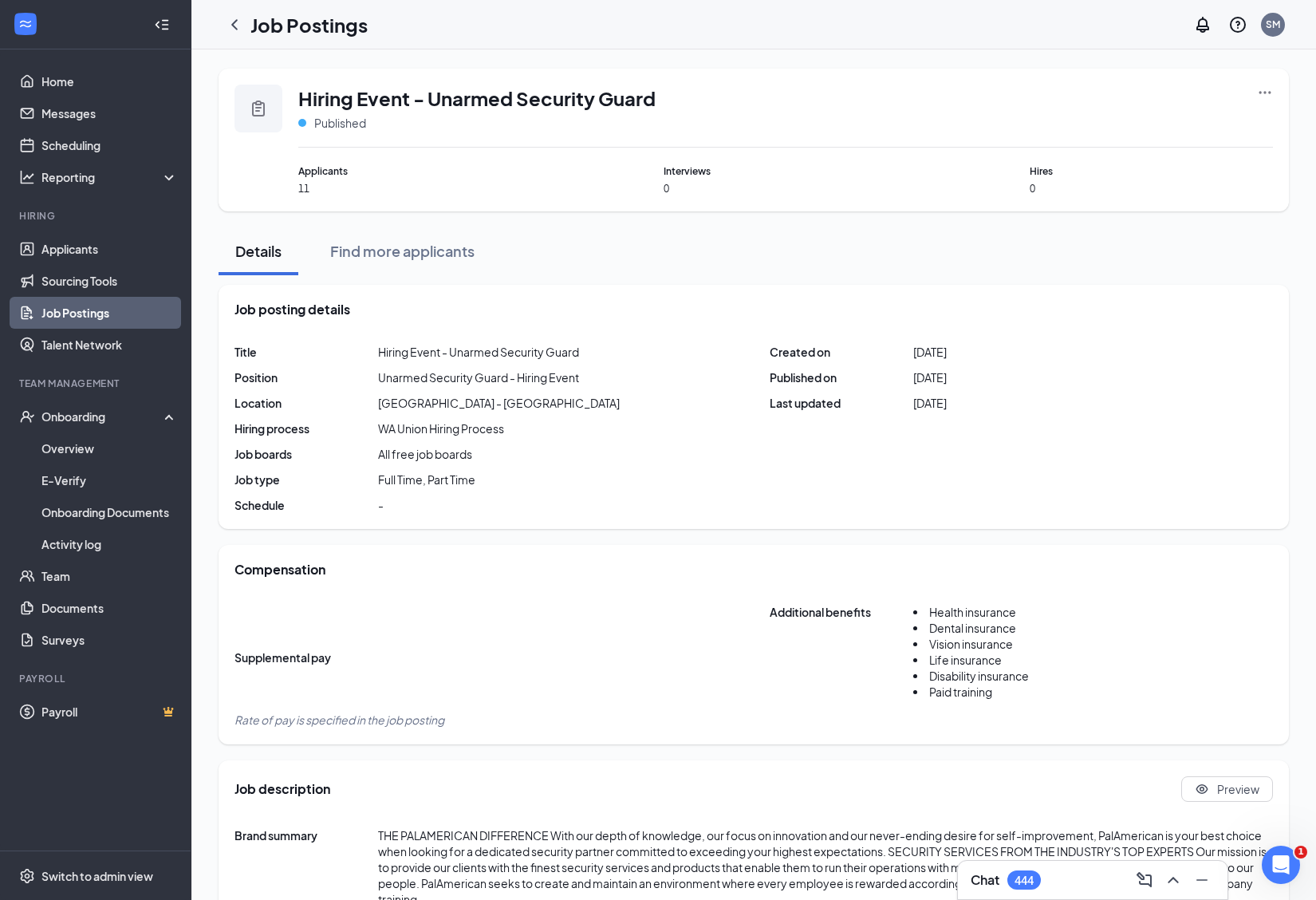
click at [1261, 92] on icon "Ellipses" at bounding box center [1266, 92] width 12 height 3
click at [1098, 260] on span "View applicants" at bounding box center [1088, 265] width 81 height 15
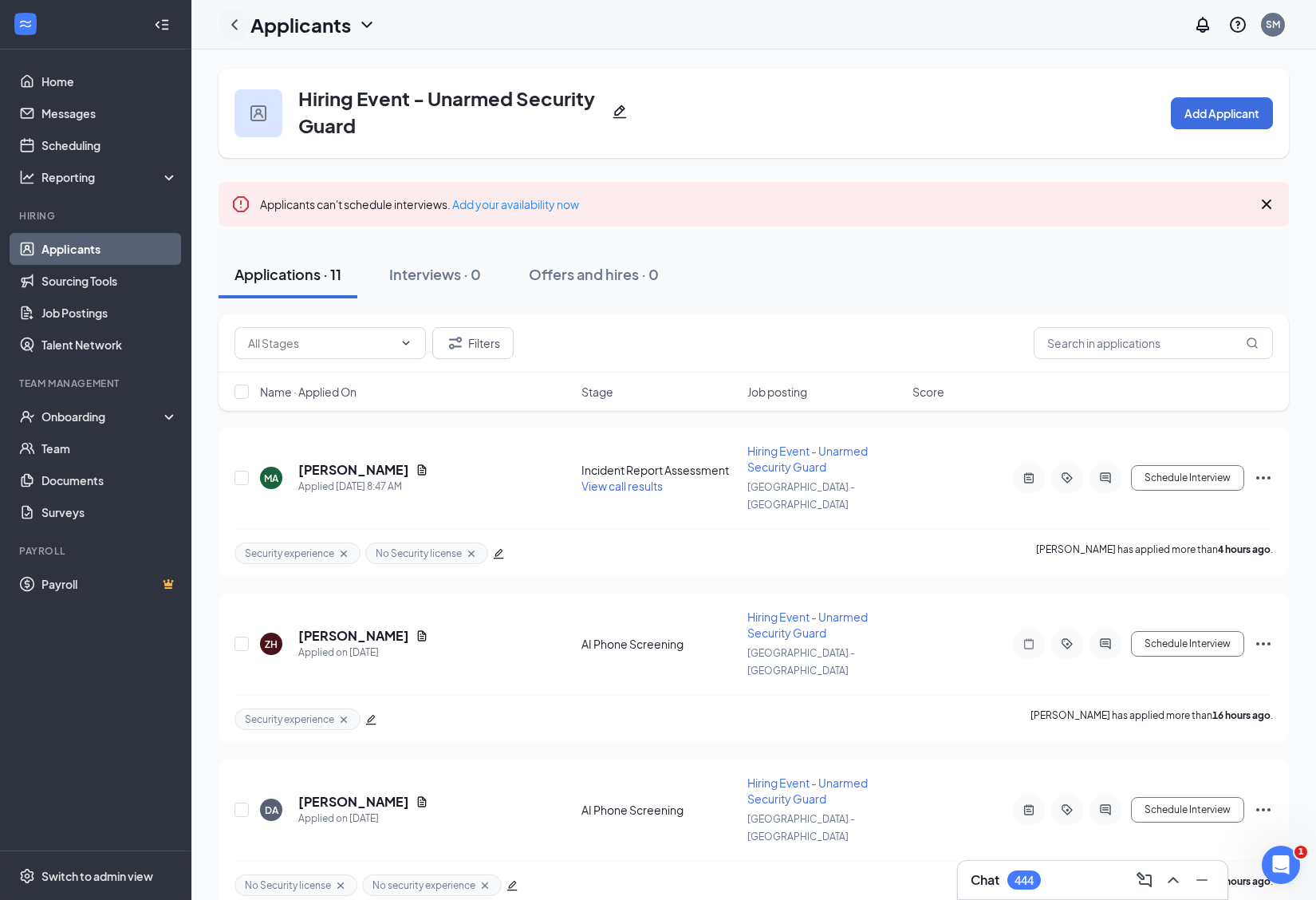
click at [234, 26] on icon "ChevronLeft" at bounding box center [234, 24] width 6 height 10
